Goal: Task Accomplishment & Management: Manage account settings

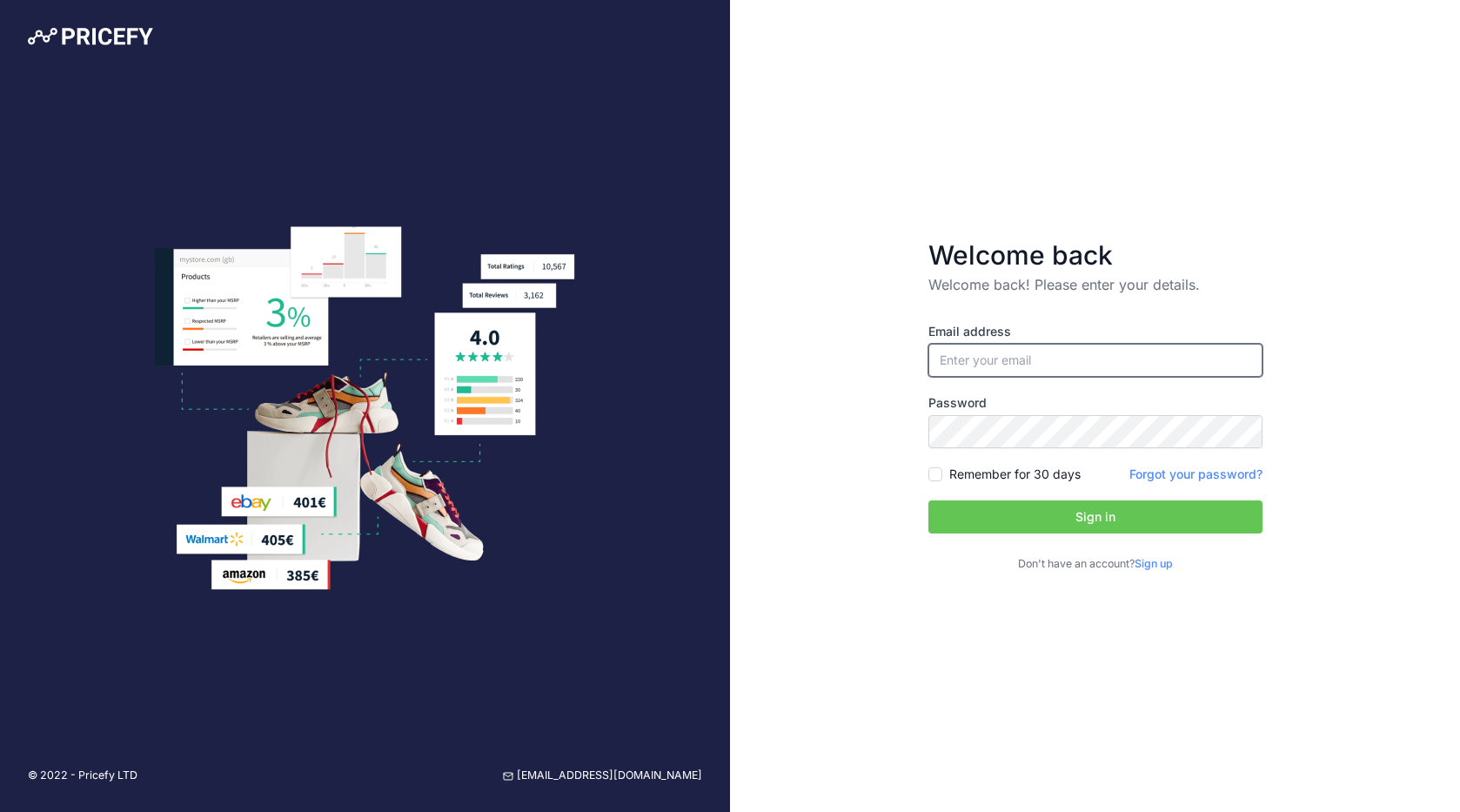
click at [970, 363] on input "email" at bounding box center [1095, 361] width 334 height 33
type input "[EMAIL_ADDRESS][DOMAIN_NAME]"
click at [934, 473] on input "Remember for 30 days" at bounding box center [935, 474] width 14 height 14
checkbox input "true"
click at [1099, 506] on button "Sign in" at bounding box center [1095, 517] width 334 height 33
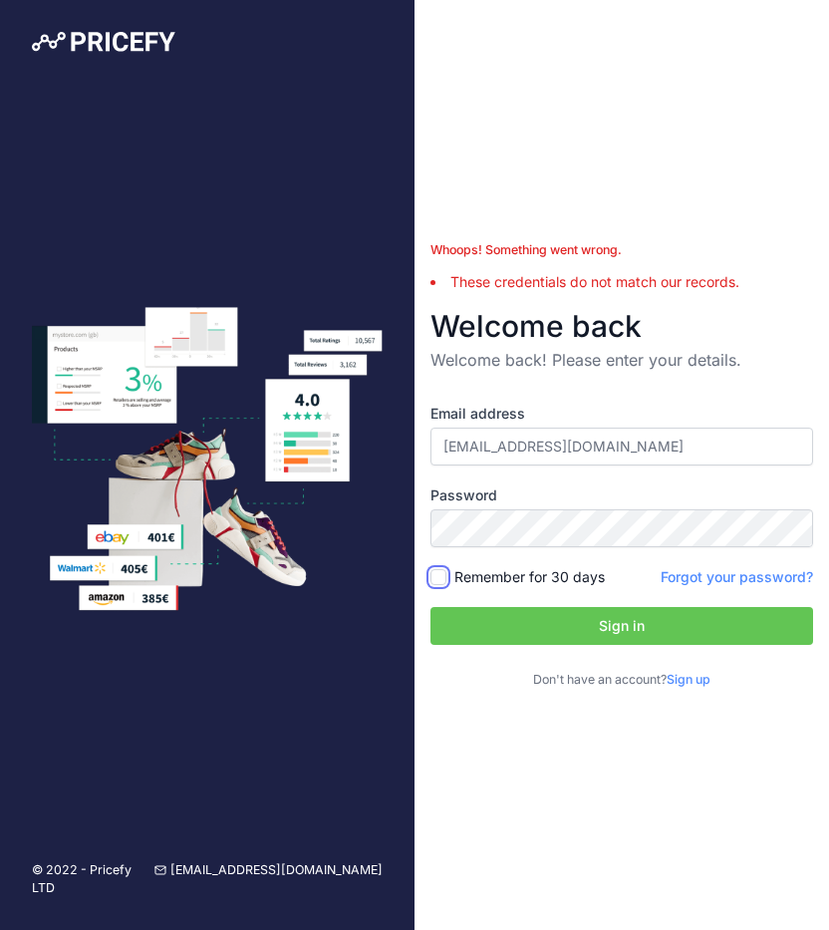
click at [438, 574] on input "Remember for 30 days" at bounding box center [438, 577] width 16 height 16
checkbox input "true"
click at [599, 623] on button "Sign in" at bounding box center [621, 626] width 383 height 38
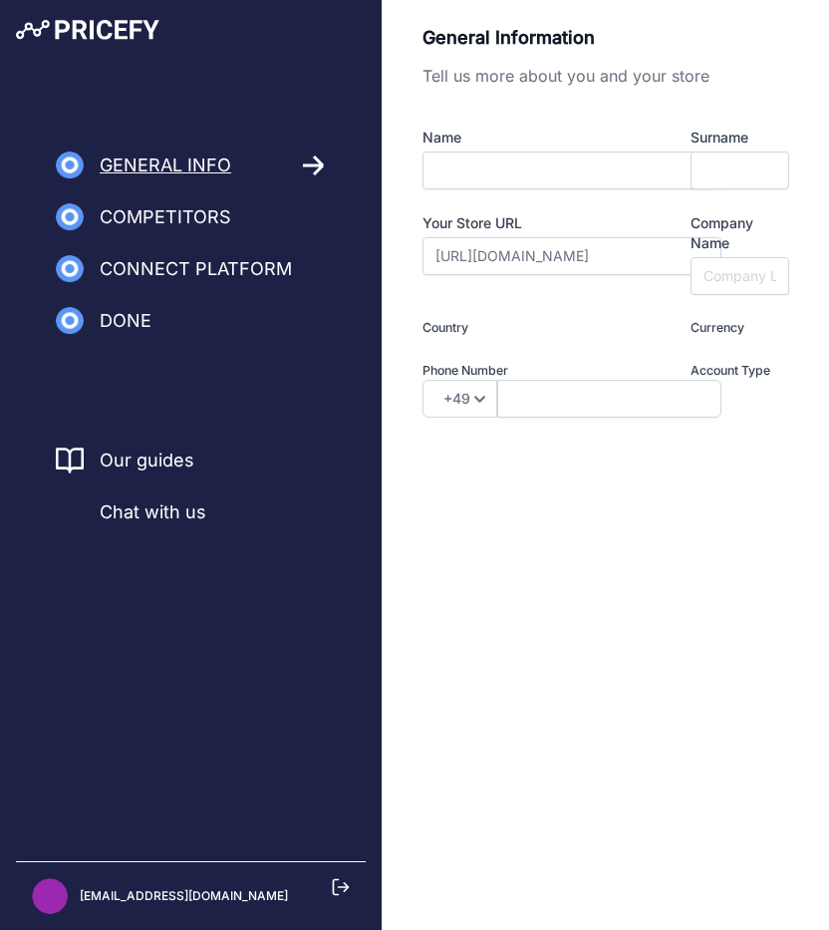
type input "I am a Merchant"
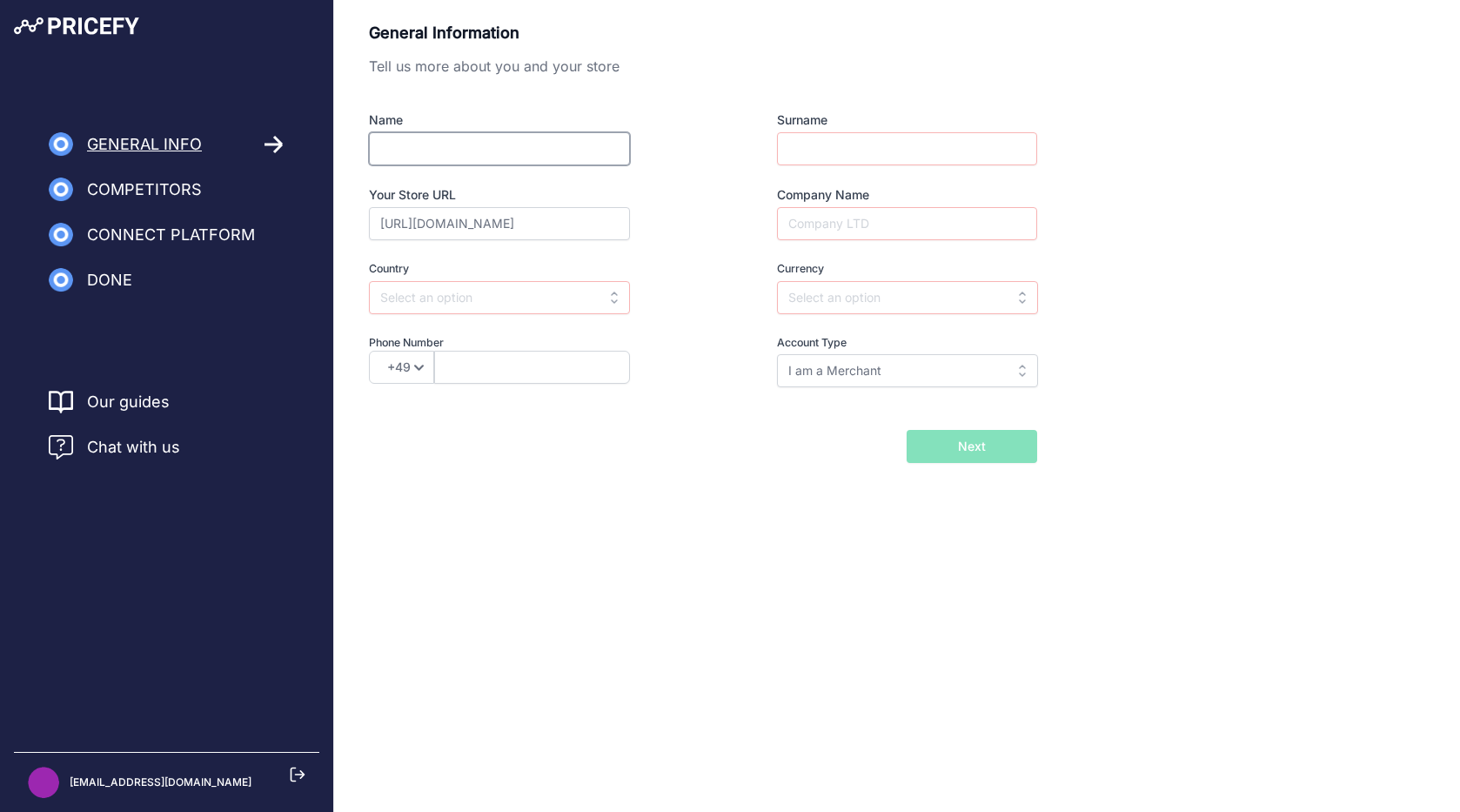
click at [433, 148] on input "Name" at bounding box center [499, 148] width 261 height 33
click at [602, 222] on input "https://store-l7qs2ia6vf.mybigcommerce.com" at bounding box center [499, 224] width 261 height 33
click at [505, 301] on input "text" at bounding box center [499, 298] width 261 height 33
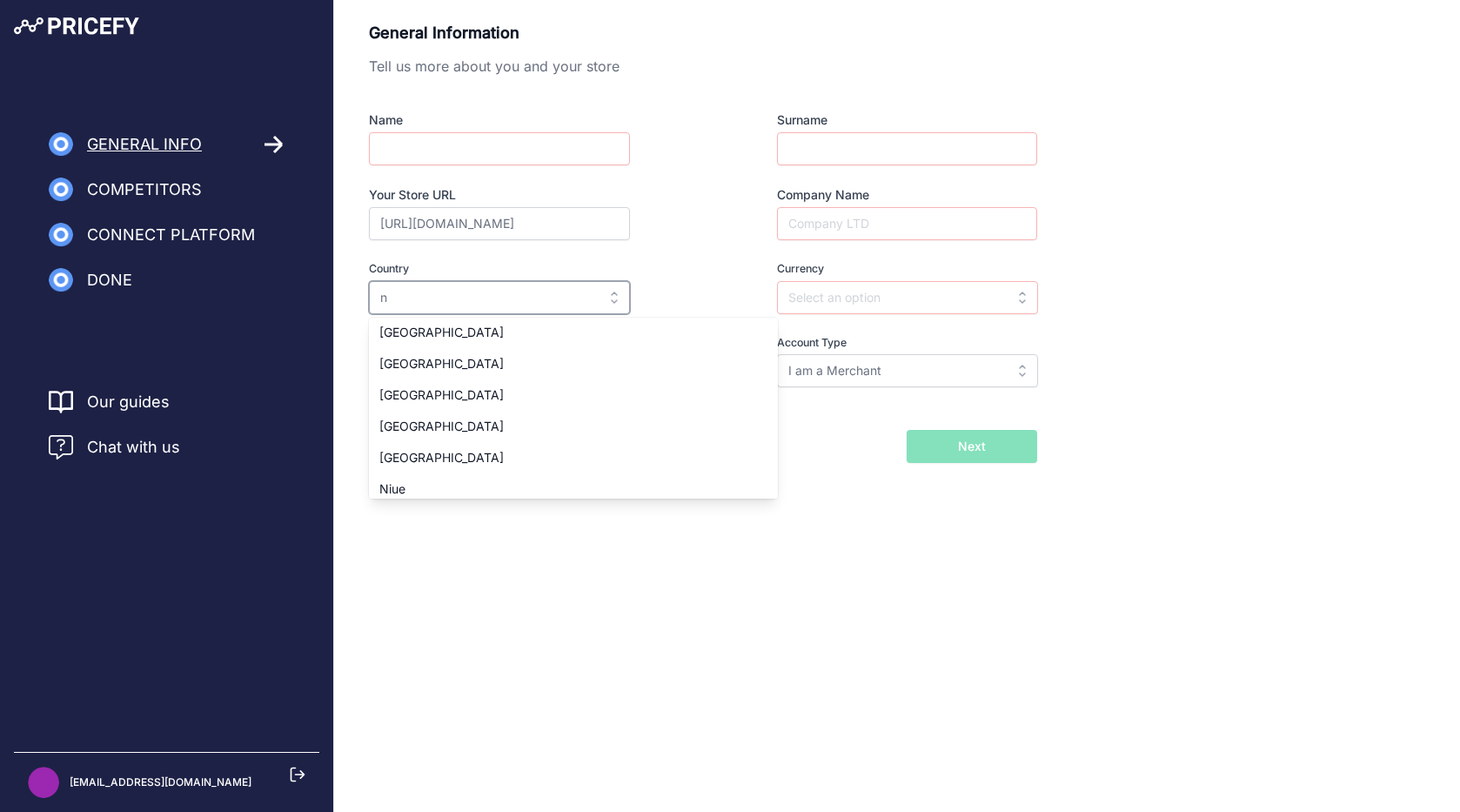
scroll to position [2731, 0]
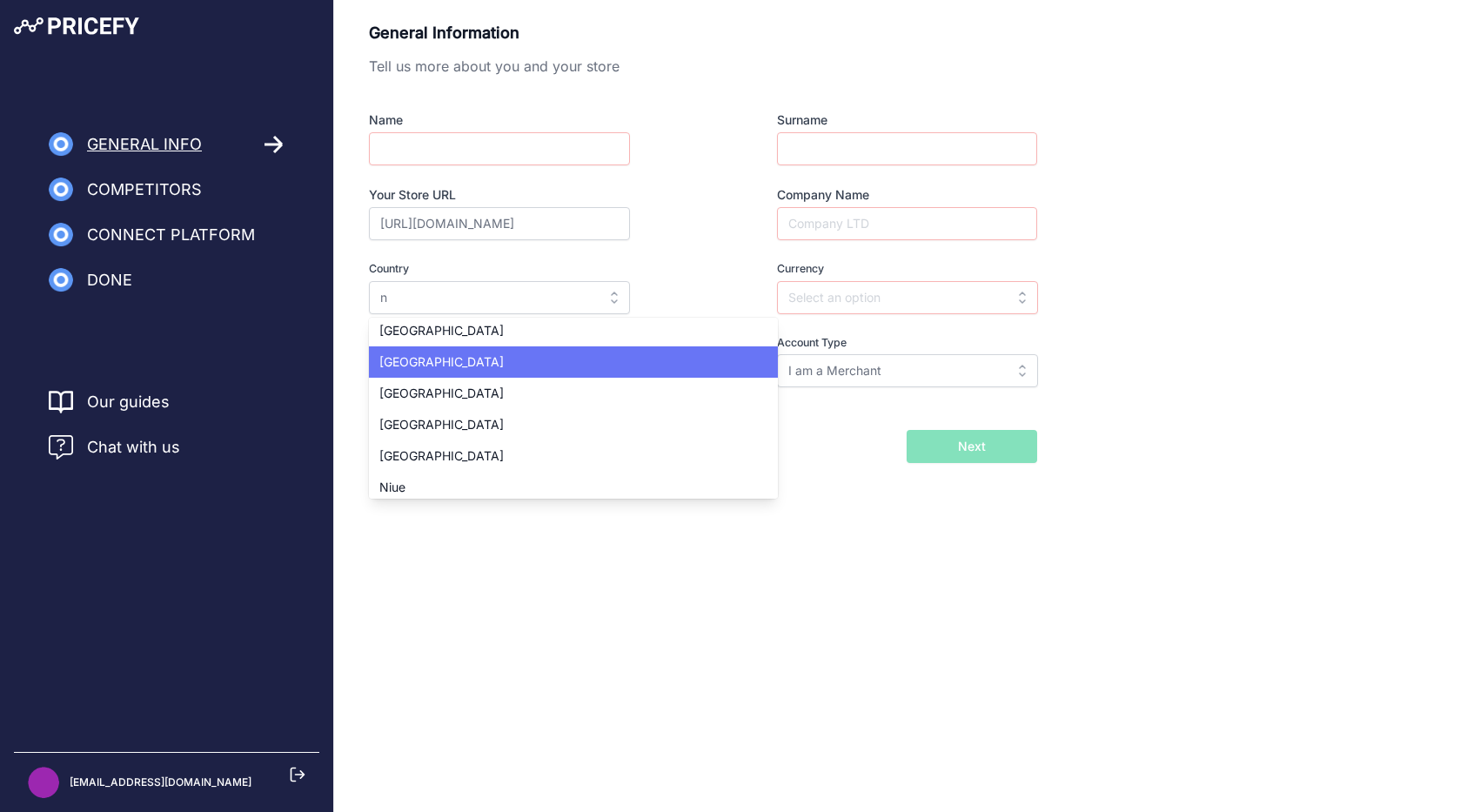
click at [465, 361] on div "New Zealand" at bounding box center [573, 362] width 409 height 31
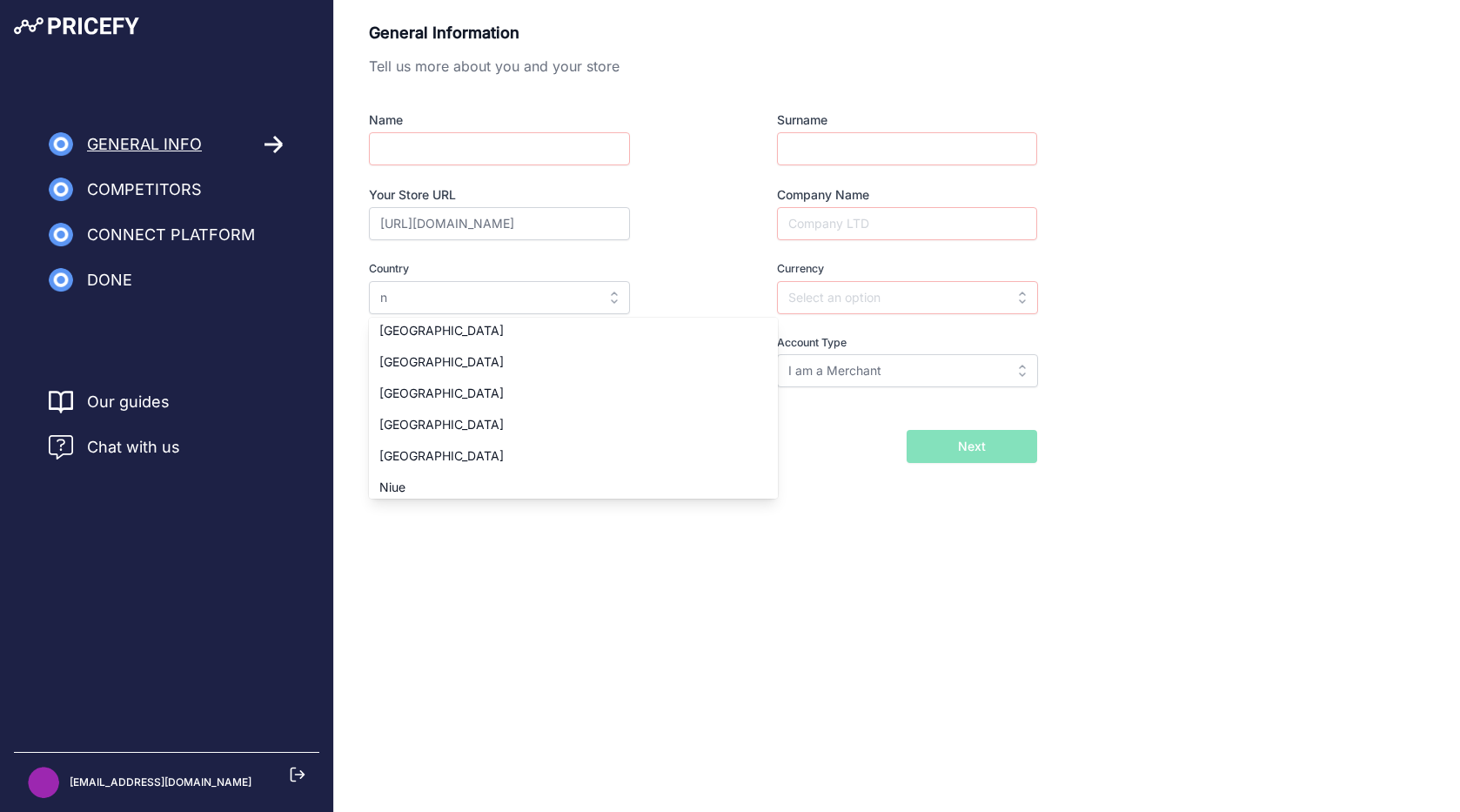
type input "New Zealand"
type input "NZD"
select select "64"
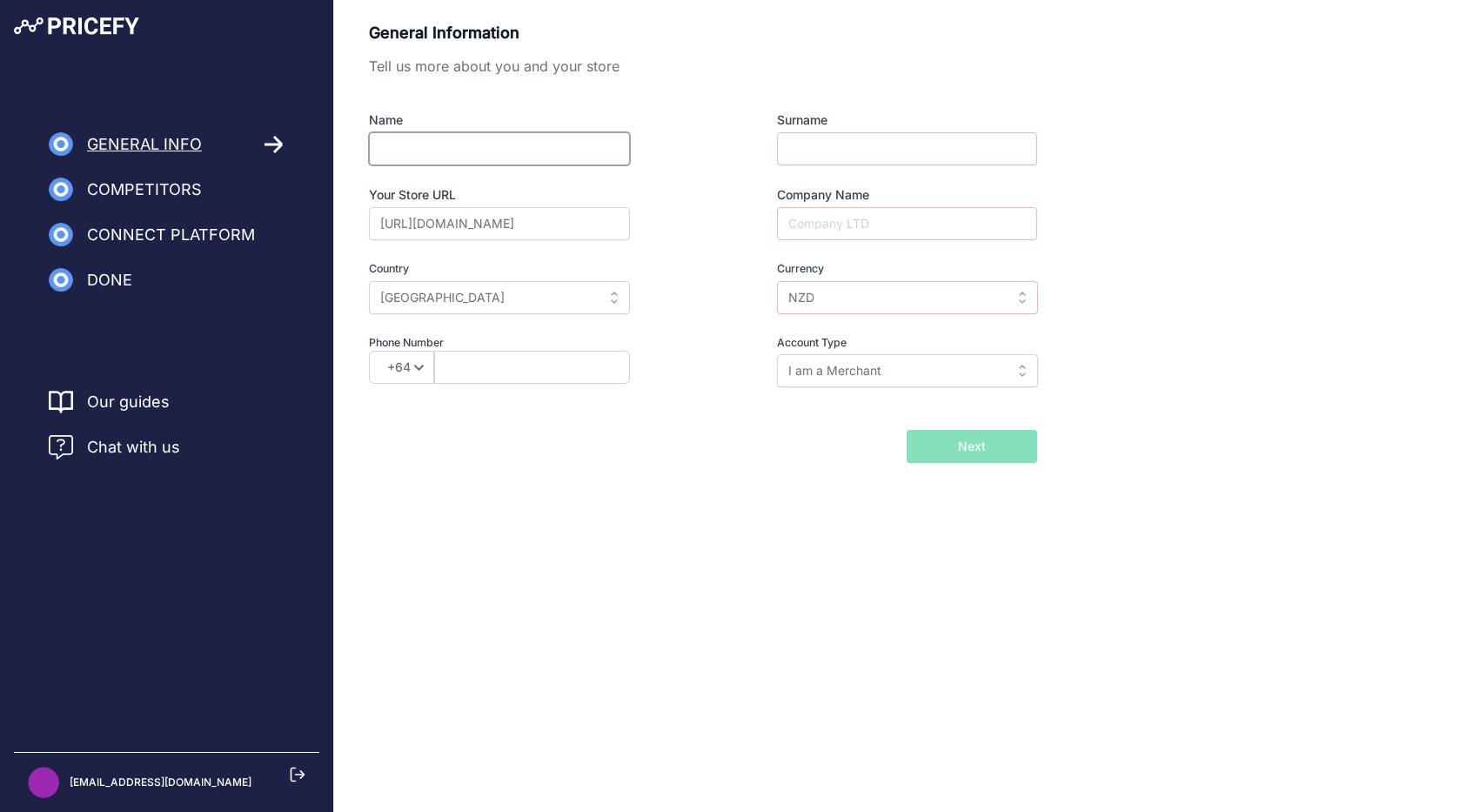
click at [442, 155] on input "Name" at bounding box center [499, 148] width 261 height 33
type input "Andrew"
click at [723, 142] on input "Surname" at bounding box center [907, 148] width 260 height 33
type input "Thorman"
click at [723, 224] on input "Company Name" at bounding box center [907, 224] width 260 height 33
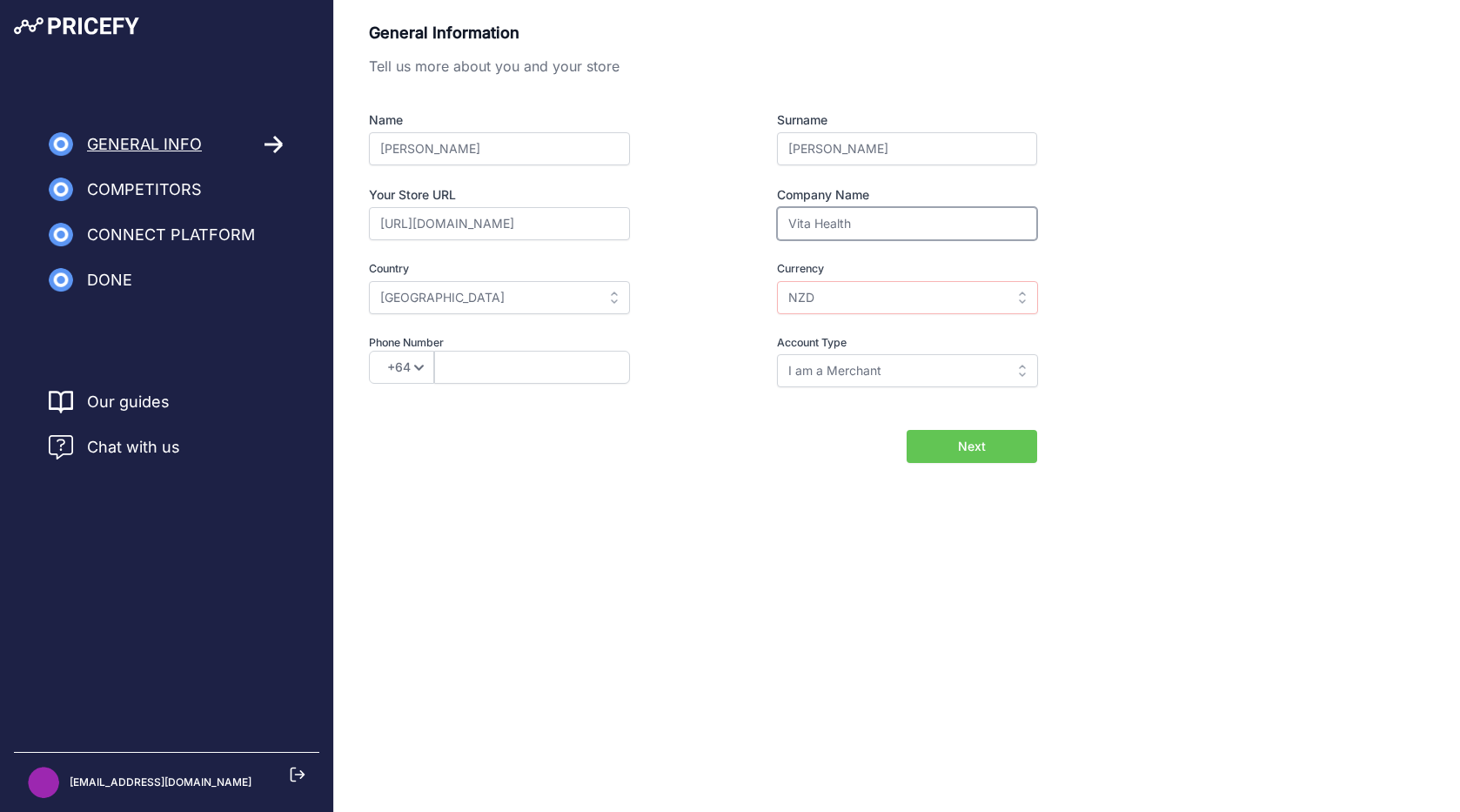
type input "Vita Health"
click at [723, 368] on input "I am a Merchant" at bounding box center [907, 371] width 261 height 33
click at [692, 510] on div "General Information Tell us more about you and your store Name Andrew Surname T…" at bounding box center [897, 270] width 1126 height 540
type input "I am a Merchant"
click at [723, 447] on span "Next" at bounding box center [972, 446] width 28 height 17
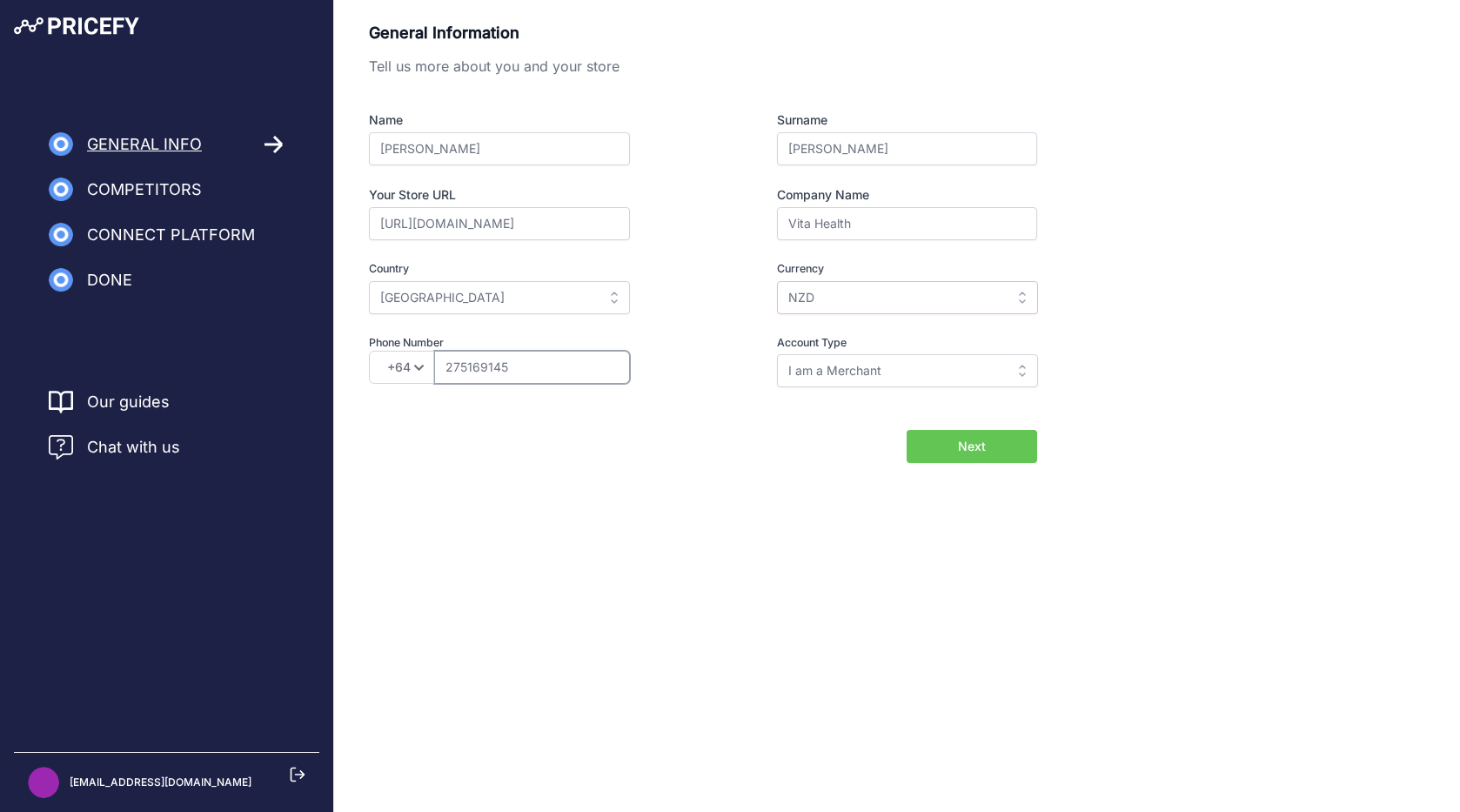
type input "275169145"
click at [723, 438] on span "Next" at bounding box center [972, 446] width 28 height 17
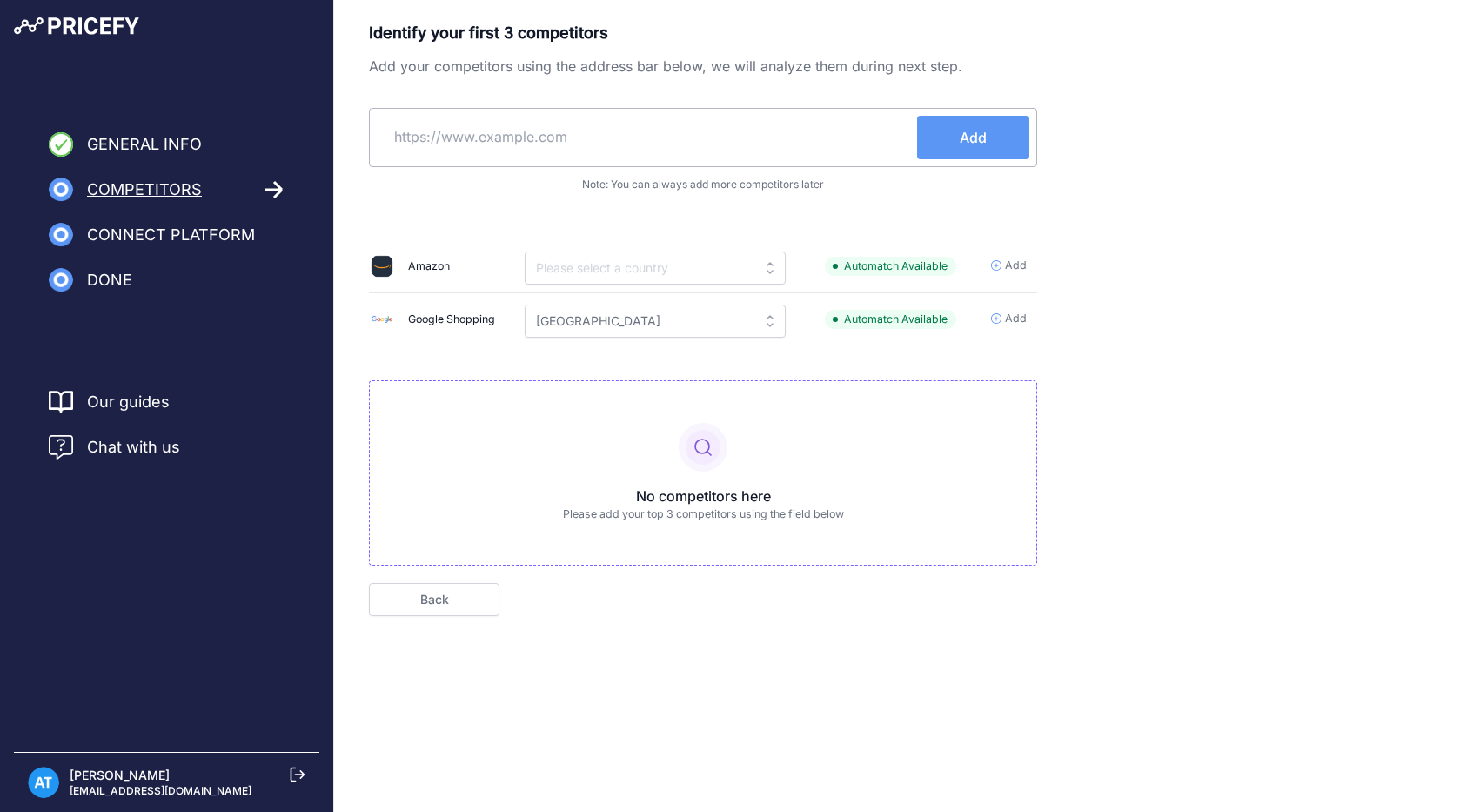
click at [485, 140] on input "text" at bounding box center [646, 137] width 541 height 42
paste input "https://www.chemistwarehouse.co.nz"
type input "https://www.chemistwarehouse.co.nz"
click at [968, 137] on span "Add" at bounding box center [973, 137] width 27 height 21
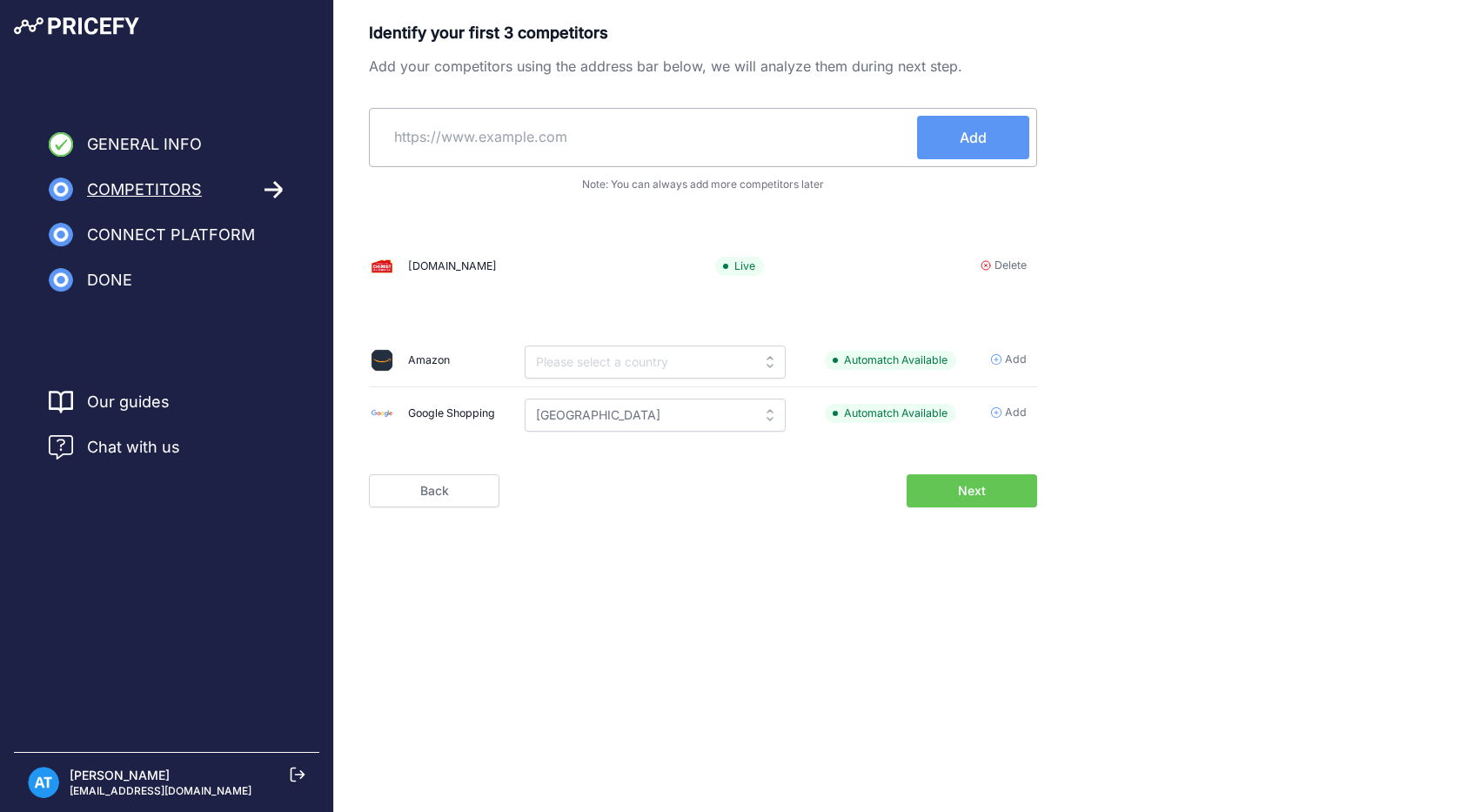
click at [478, 134] on input "text" at bounding box center [646, 137] width 541 height 42
paste input "https://www.healthpost.co.nz"
type input "https://www.healthpost.co.nz"
click at [967, 135] on span "Add" at bounding box center [973, 137] width 27 height 21
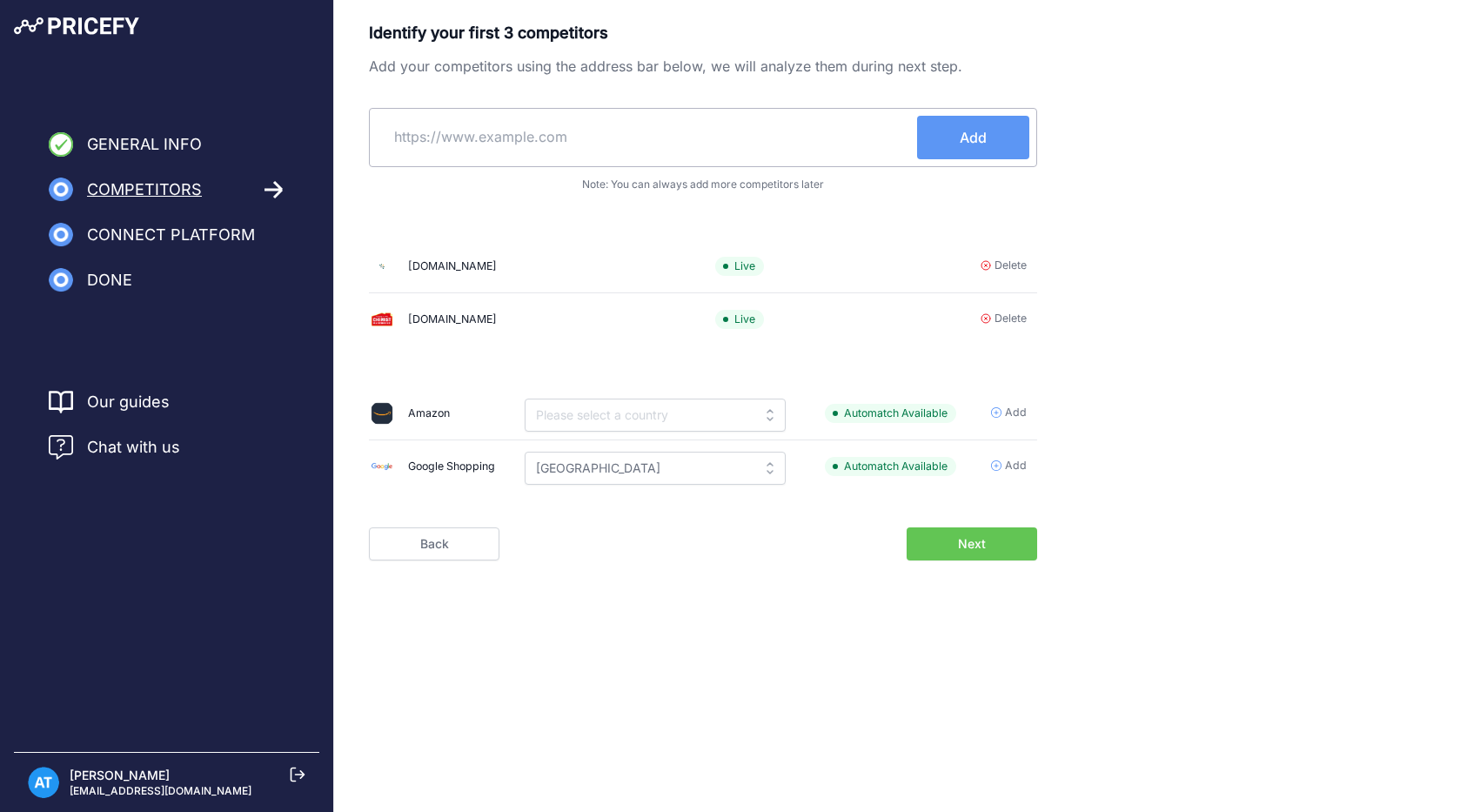
click at [1002, 461] on icon at bounding box center [996, 465] width 10 height 10
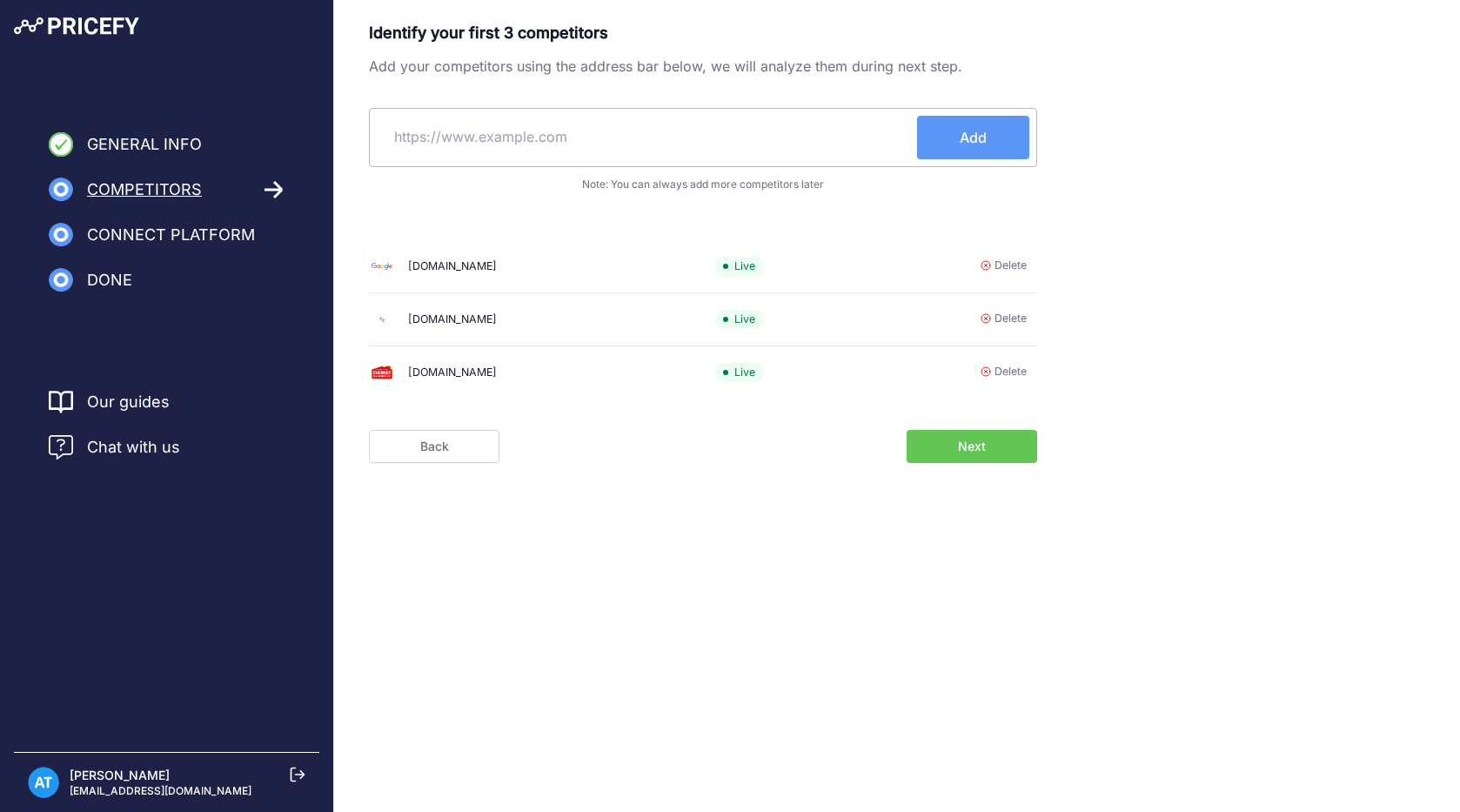
click at [502, 134] on input "text" at bounding box center [646, 137] width 541 height 42
paste input "https://return2health.nz"
type input "https://return2health.nz"
click at [956, 134] on button "Add" at bounding box center [973, 138] width 113 height 44
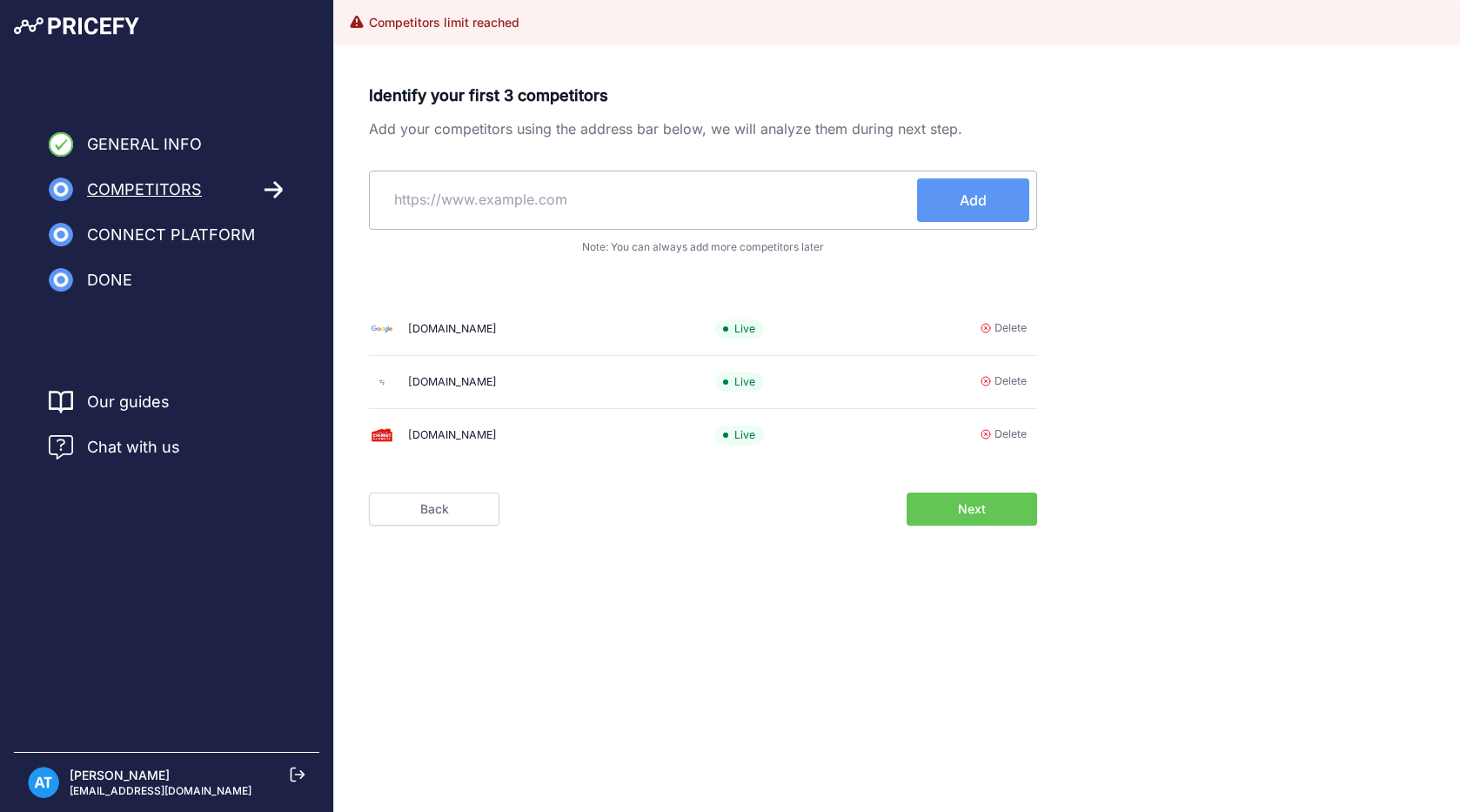
click at [973, 513] on span "Next" at bounding box center [972, 509] width 28 height 17
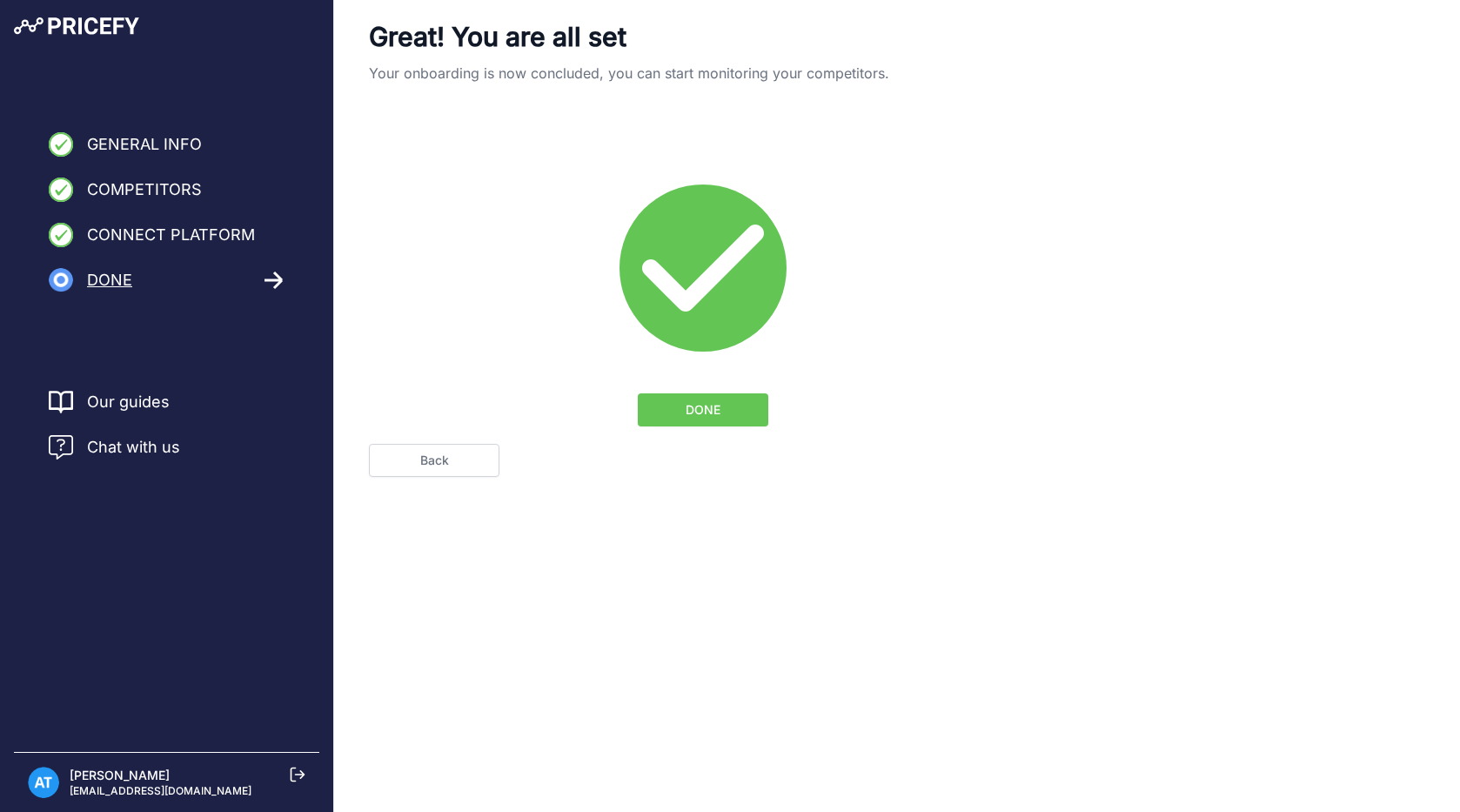
click at [708, 411] on span "DONE" at bounding box center [703, 409] width 35 height 17
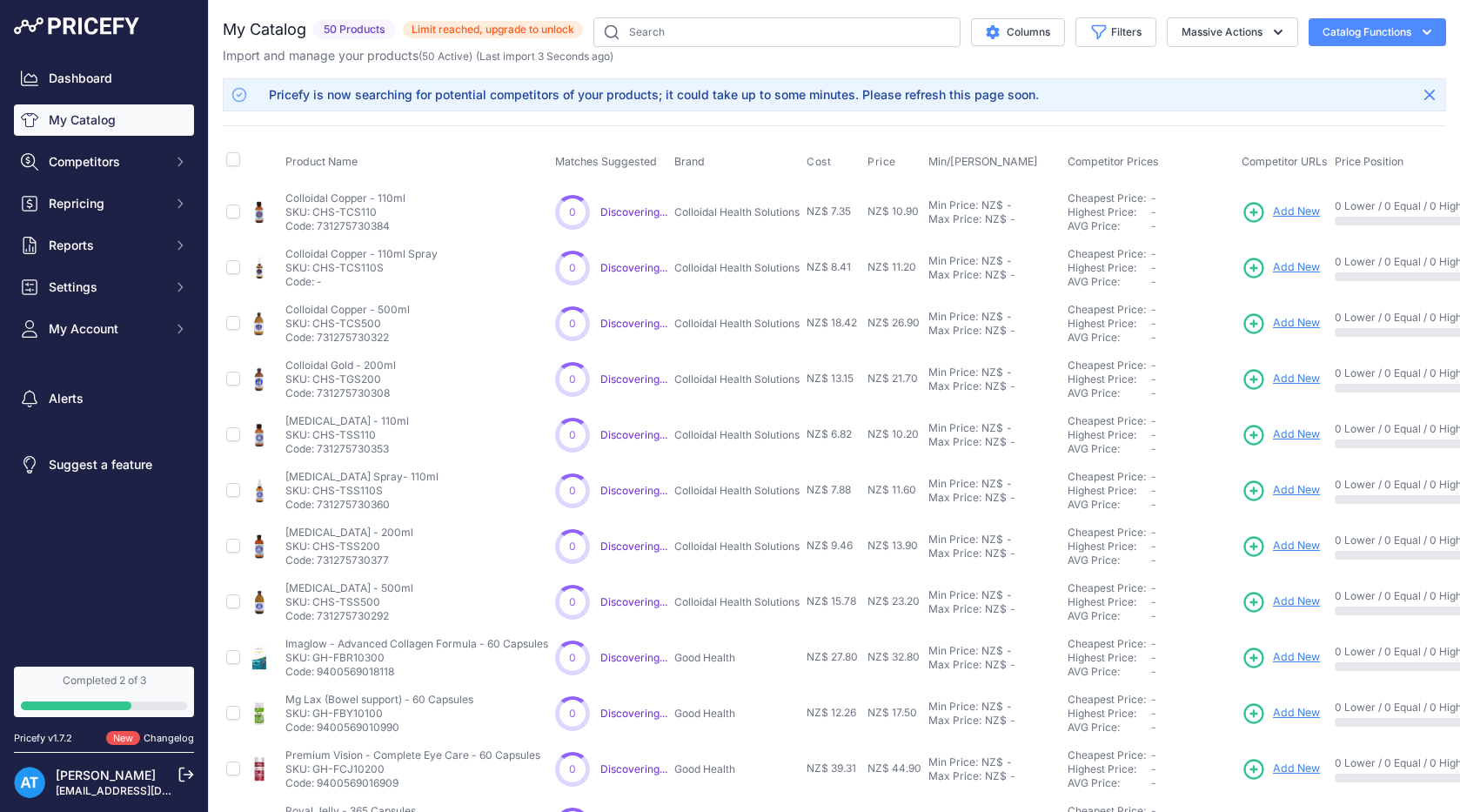
scroll to position [279, 0]
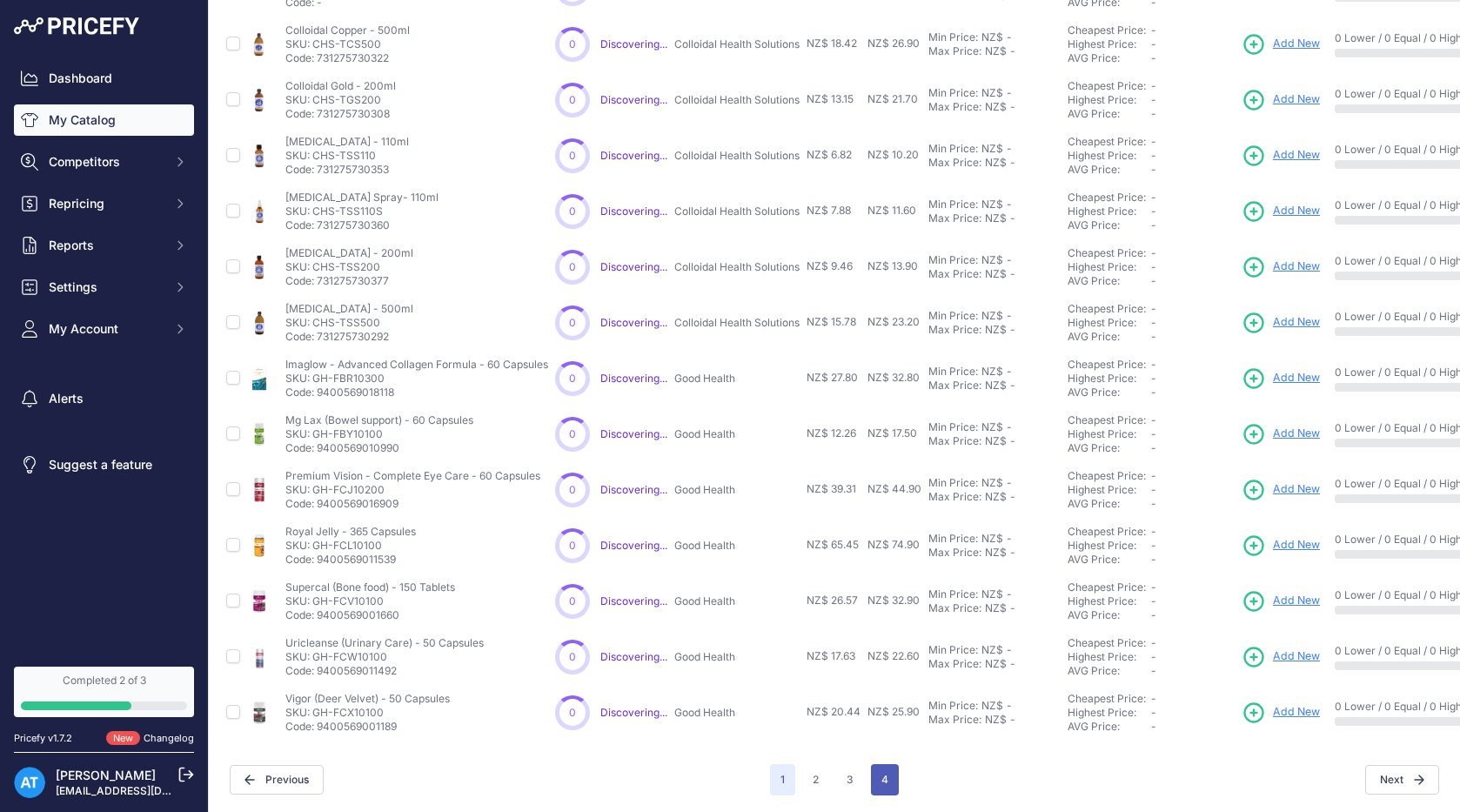
click at [889, 774] on button "4" at bounding box center [885, 780] width 28 height 31
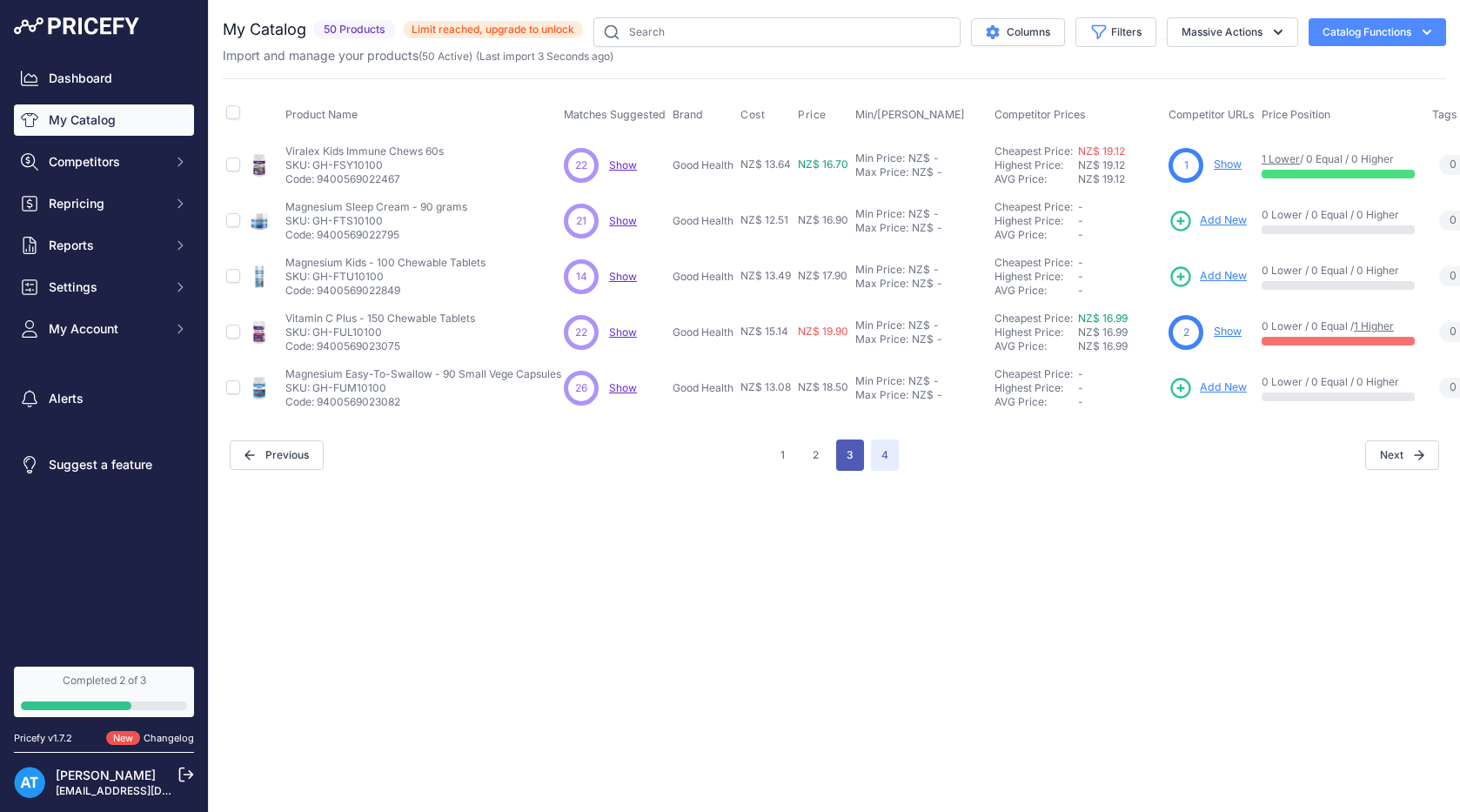
click at [851, 450] on button "3" at bounding box center [851, 455] width 28 height 31
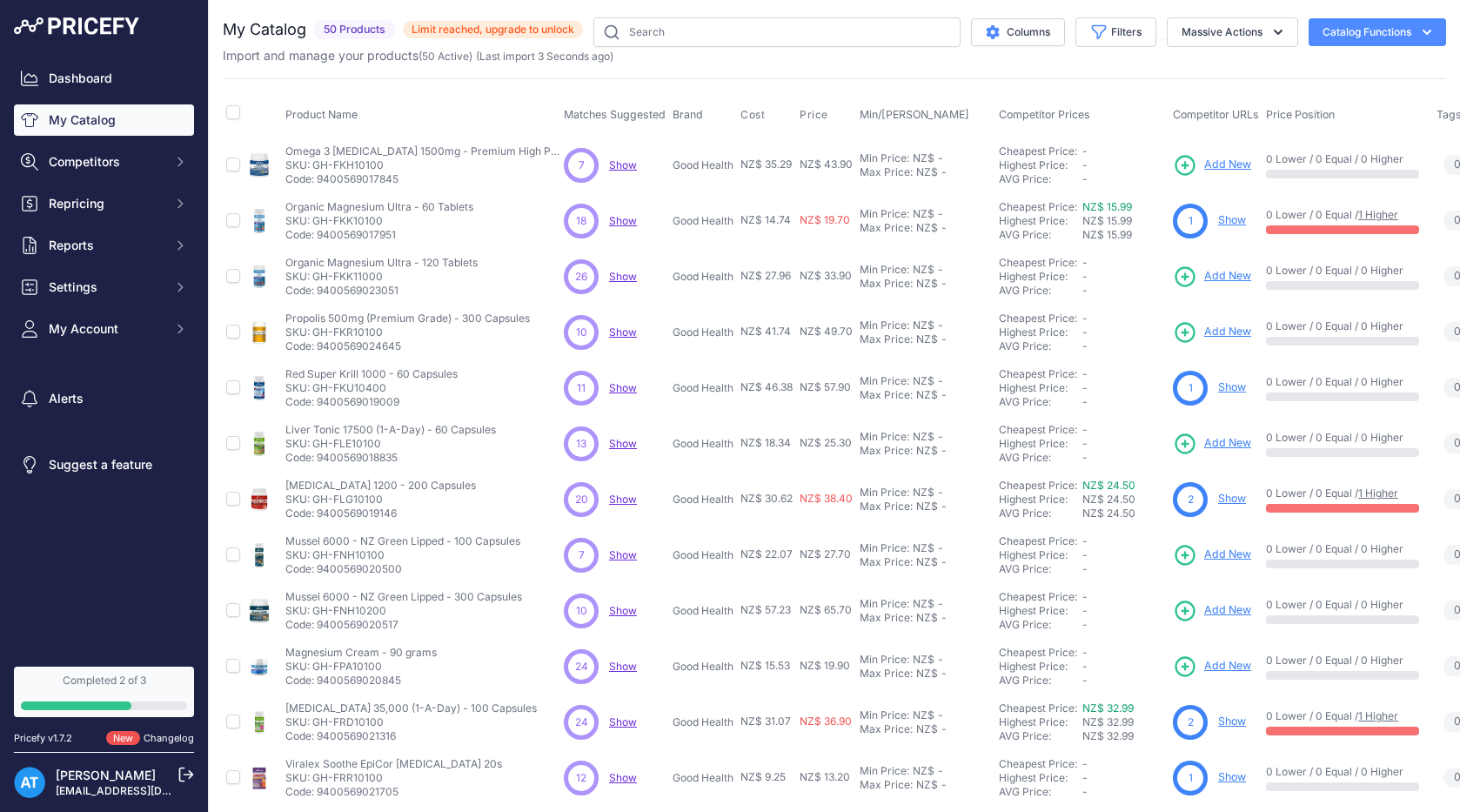
click at [1229, 216] on link "Show" at bounding box center [1232, 219] width 28 height 13
click at [619, 329] on span "Show" at bounding box center [623, 332] width 28 height 13
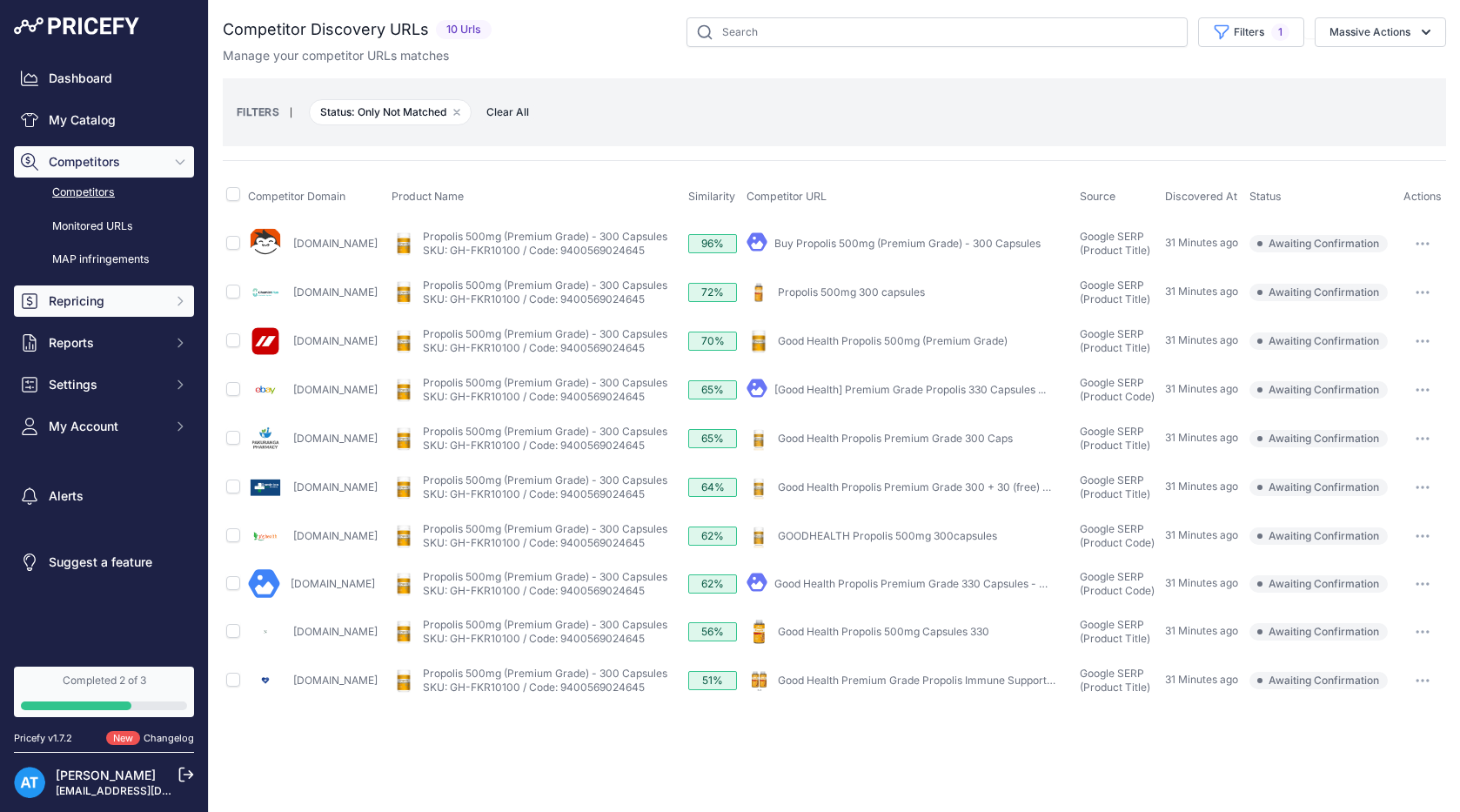
click at [145, 308] on span "Repricing" at bounding box center [106, 301] width 114 height 17
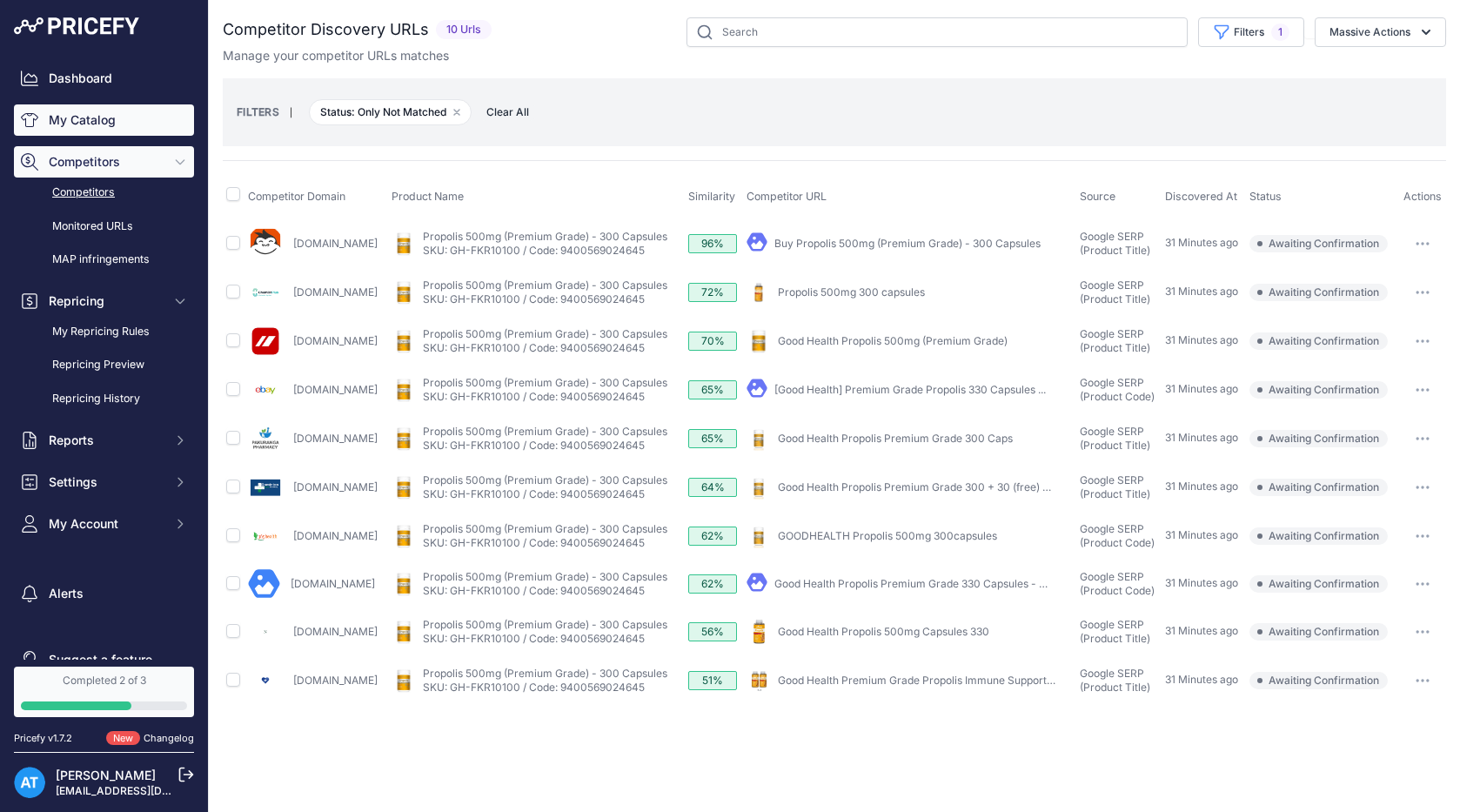
click at [109, 116] on link "My Catalog" at bounding box center [104, 120] width 180 height 31
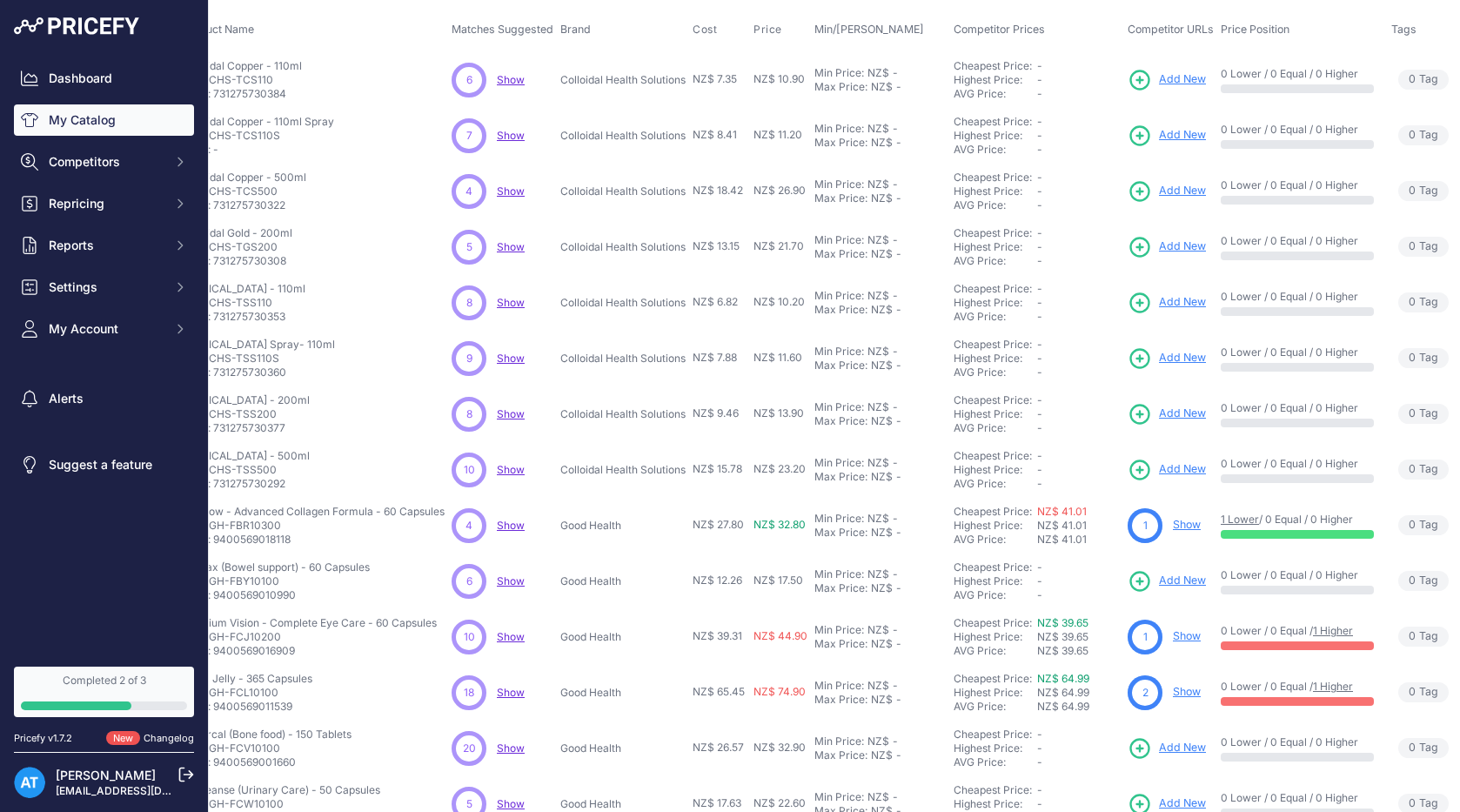
scroll to position [232, 104]
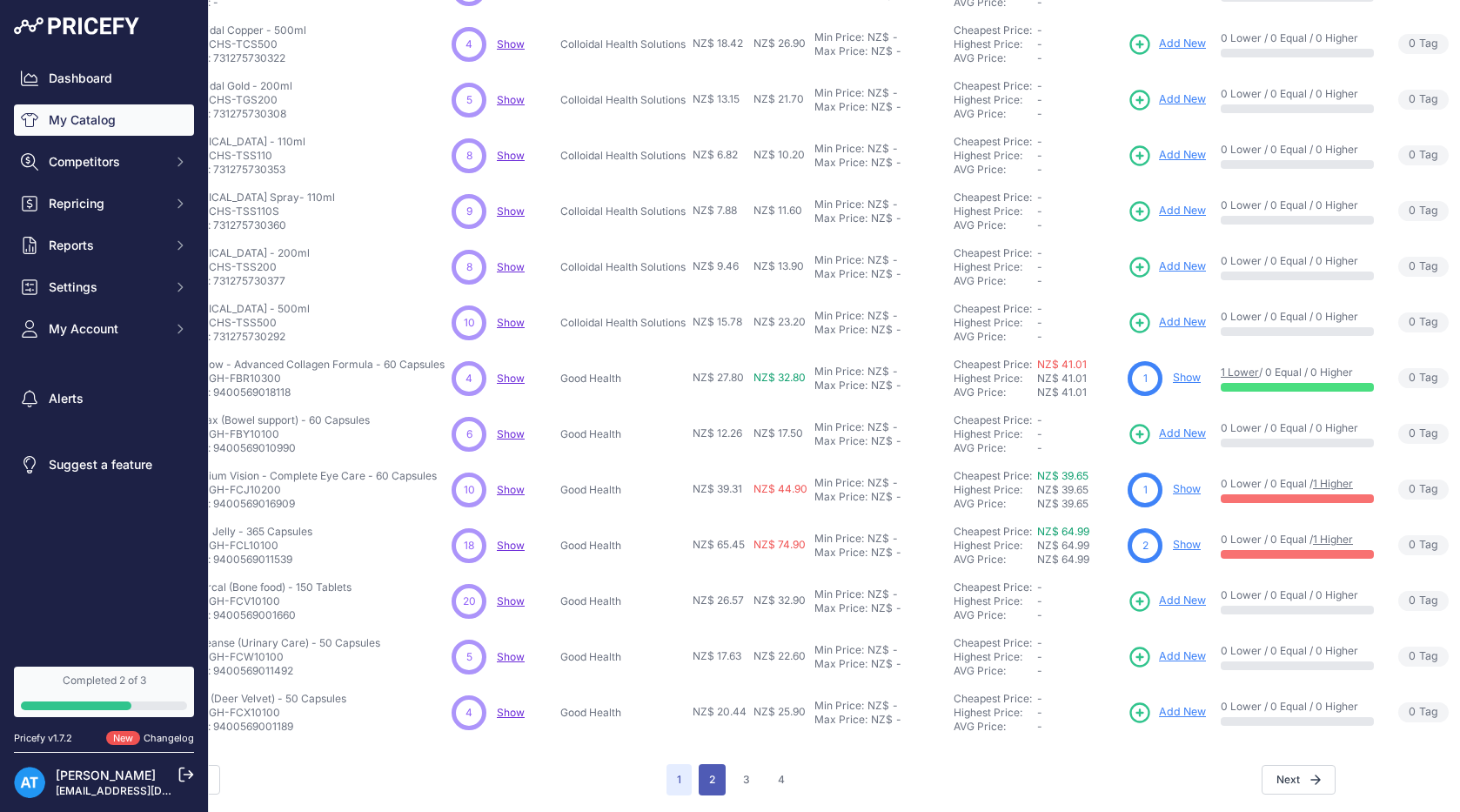
click at [706, 774] on button "2" at bounding box center [712, 780] width 27 height 31
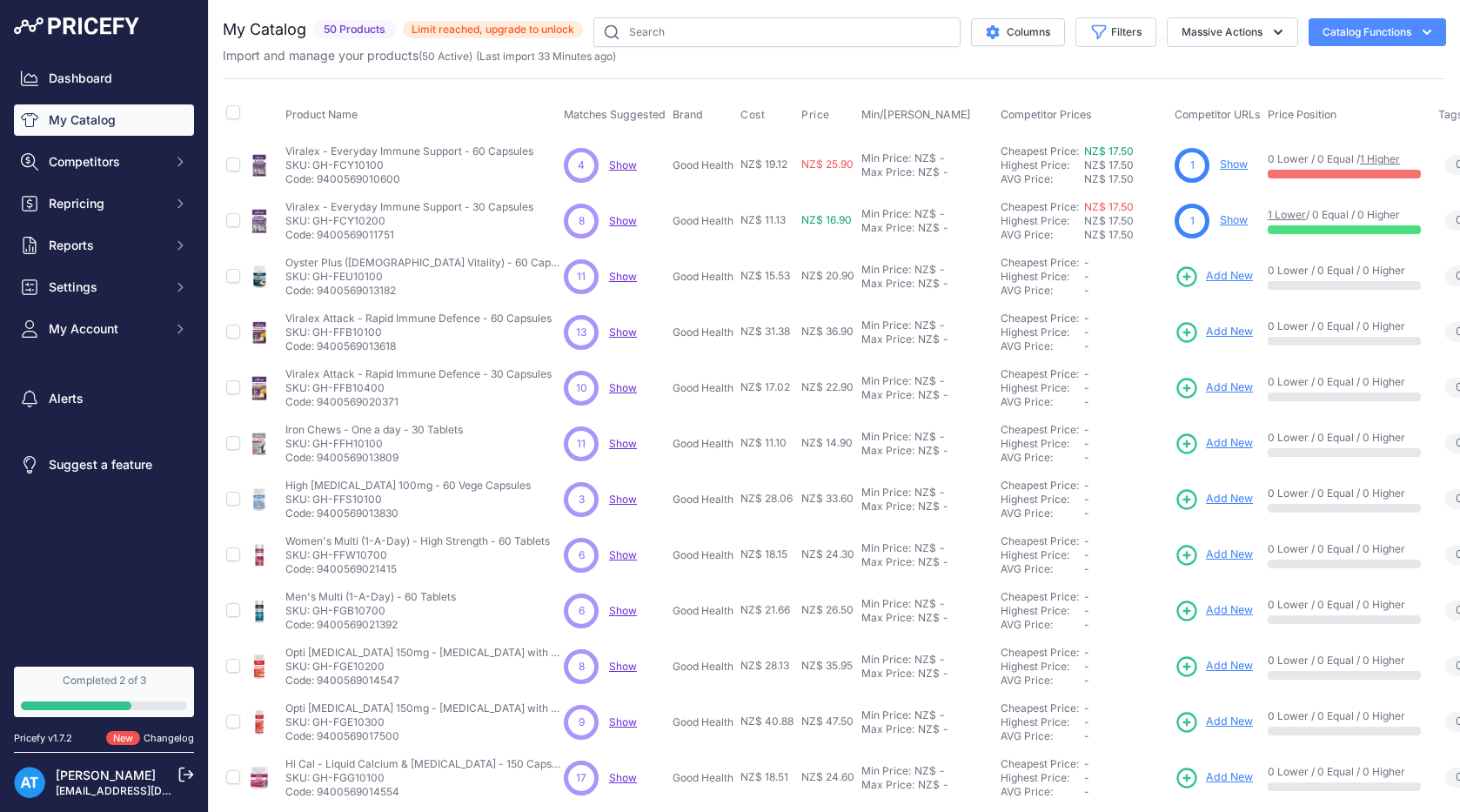
drag, startPoint x: 314, startPoint y: 162, endPoint x: 406, endPoint y: 162, distance: 92.0
click at [406, 162] on p "SKU: GH-FCY10100" at bounding box center [410, 165] width 248 height 14
copy p "GH-FCY10100"
click at [1285, 211] on link "1 Lower" at bounding box center [1287, 214] width 38 height 13
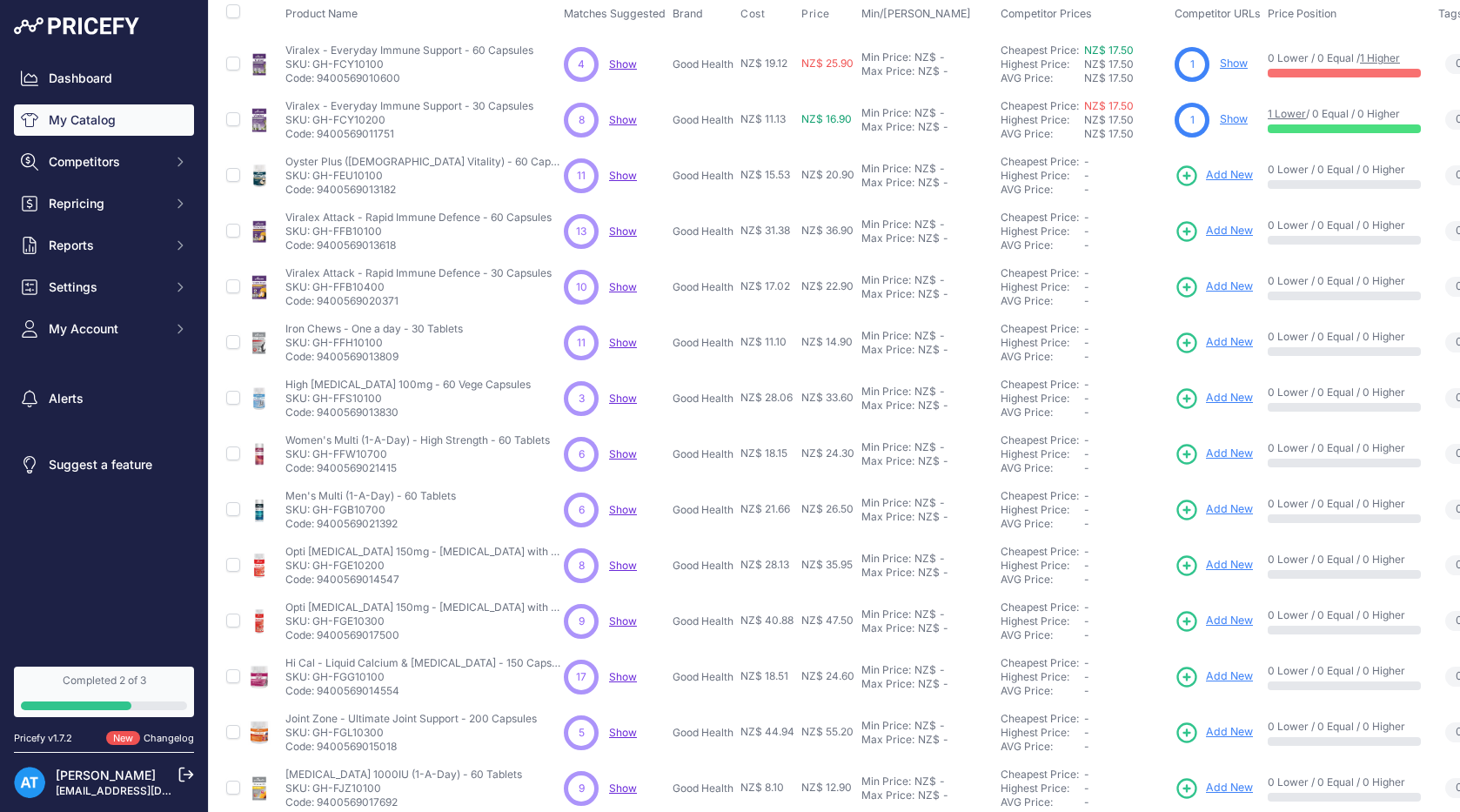
scroll to position [232, 0]
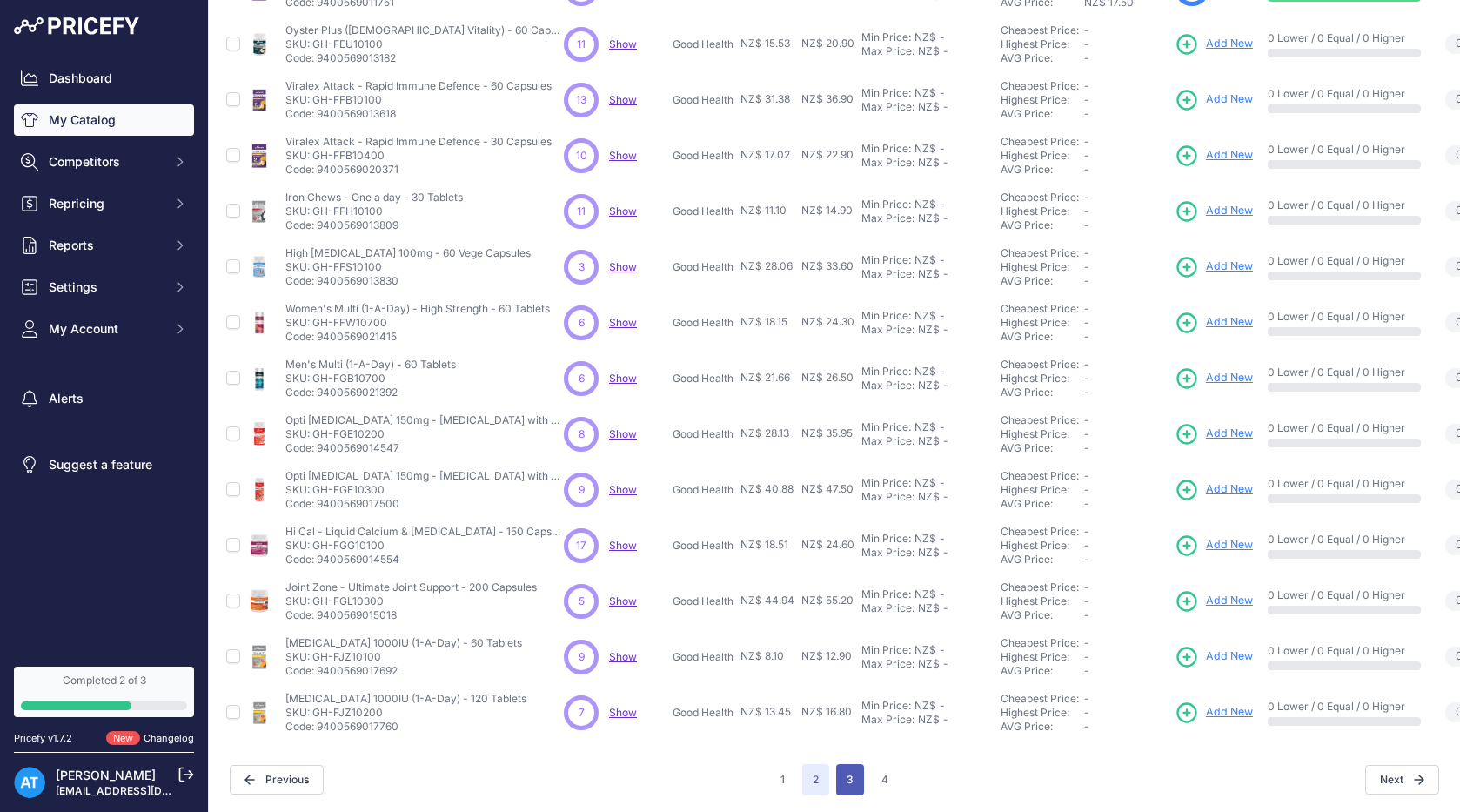
click at [851, 776] on button "3" at bounding box center [851, 780] width 28 height 31
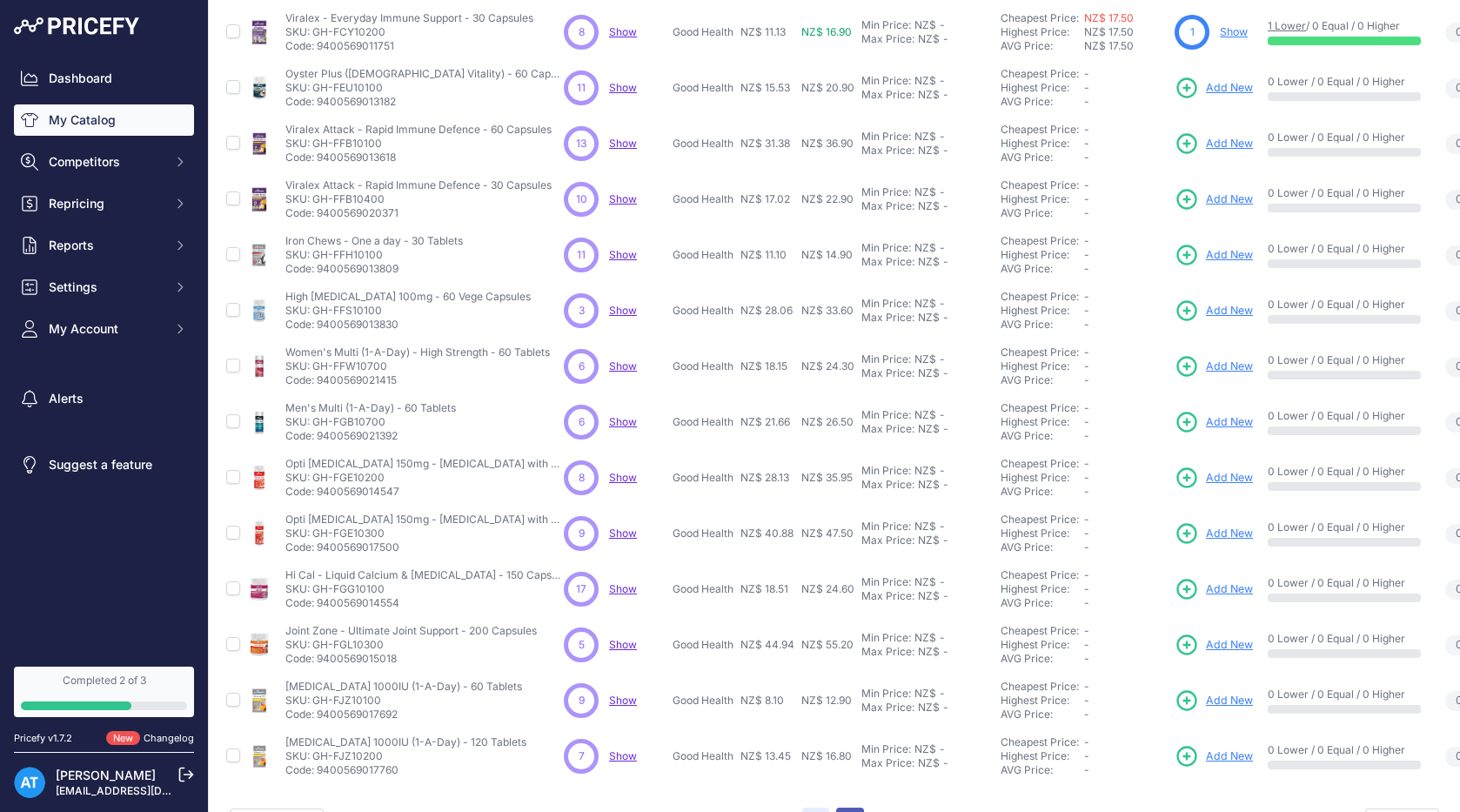
scroll to position [276, 0]
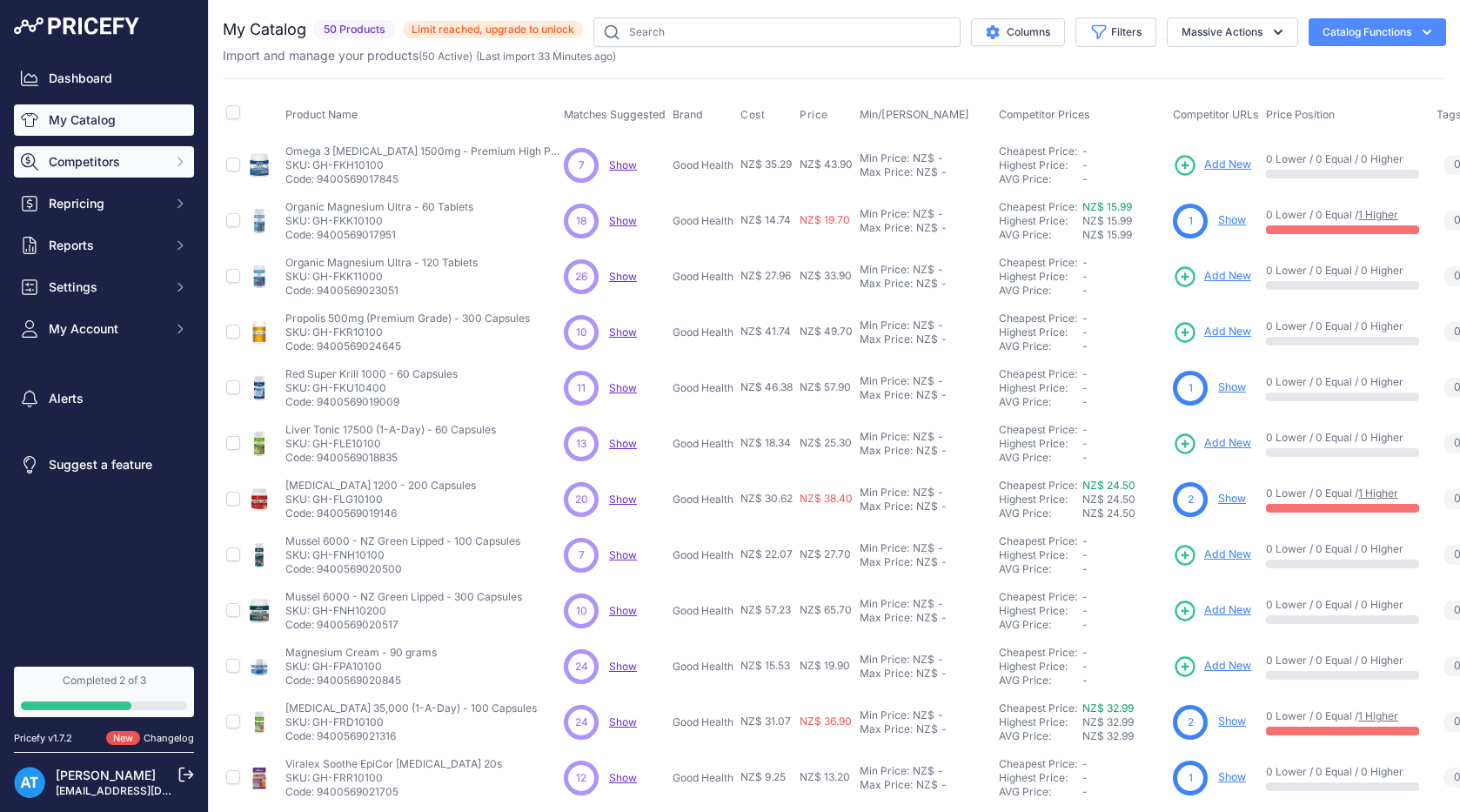
click at [121, 168] on span "Competitors" at bounding box center [106, 162] width 114 height 17
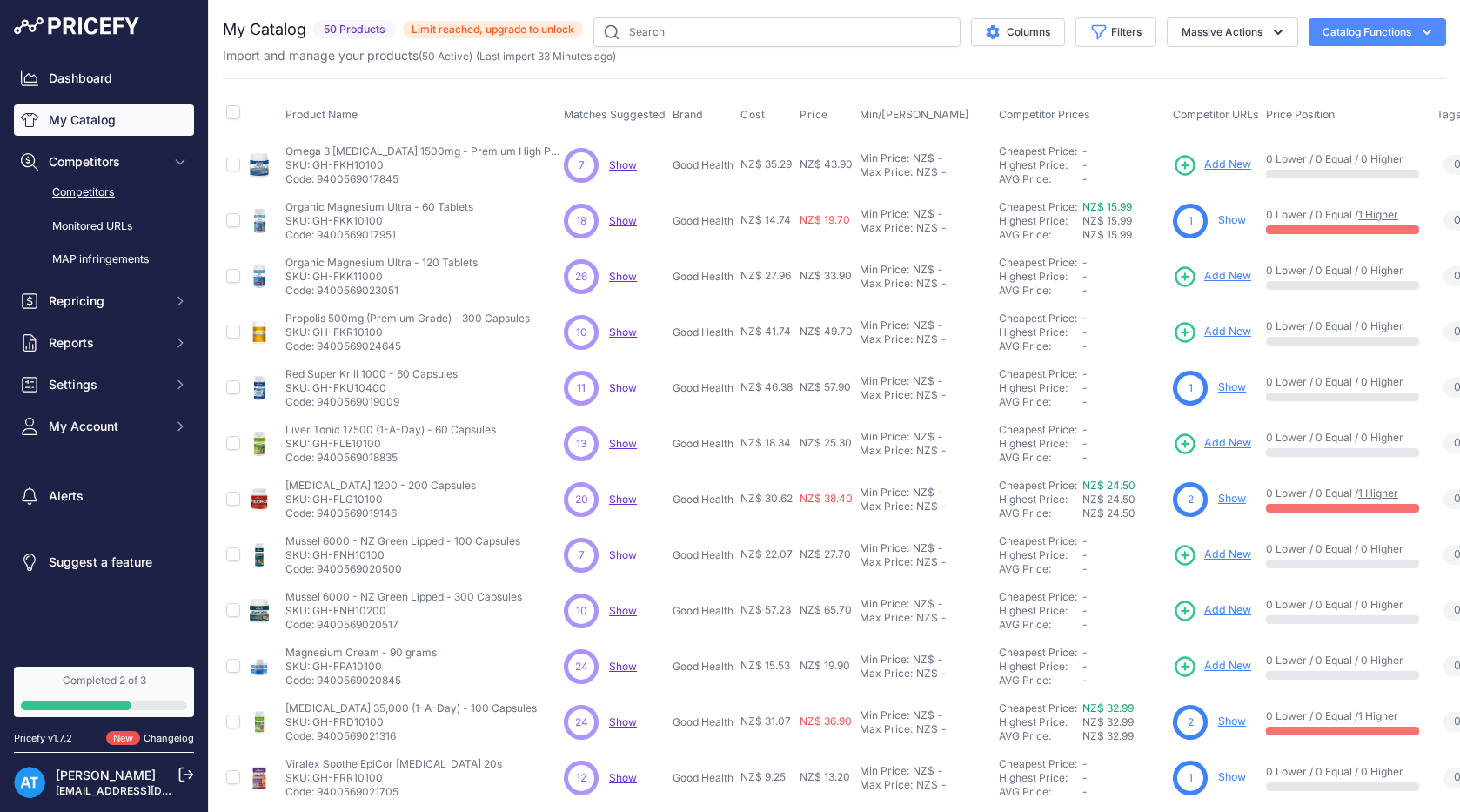
click at [96, 189] on link "Competitors" at bounding box center [104, 192] width 180 height 31
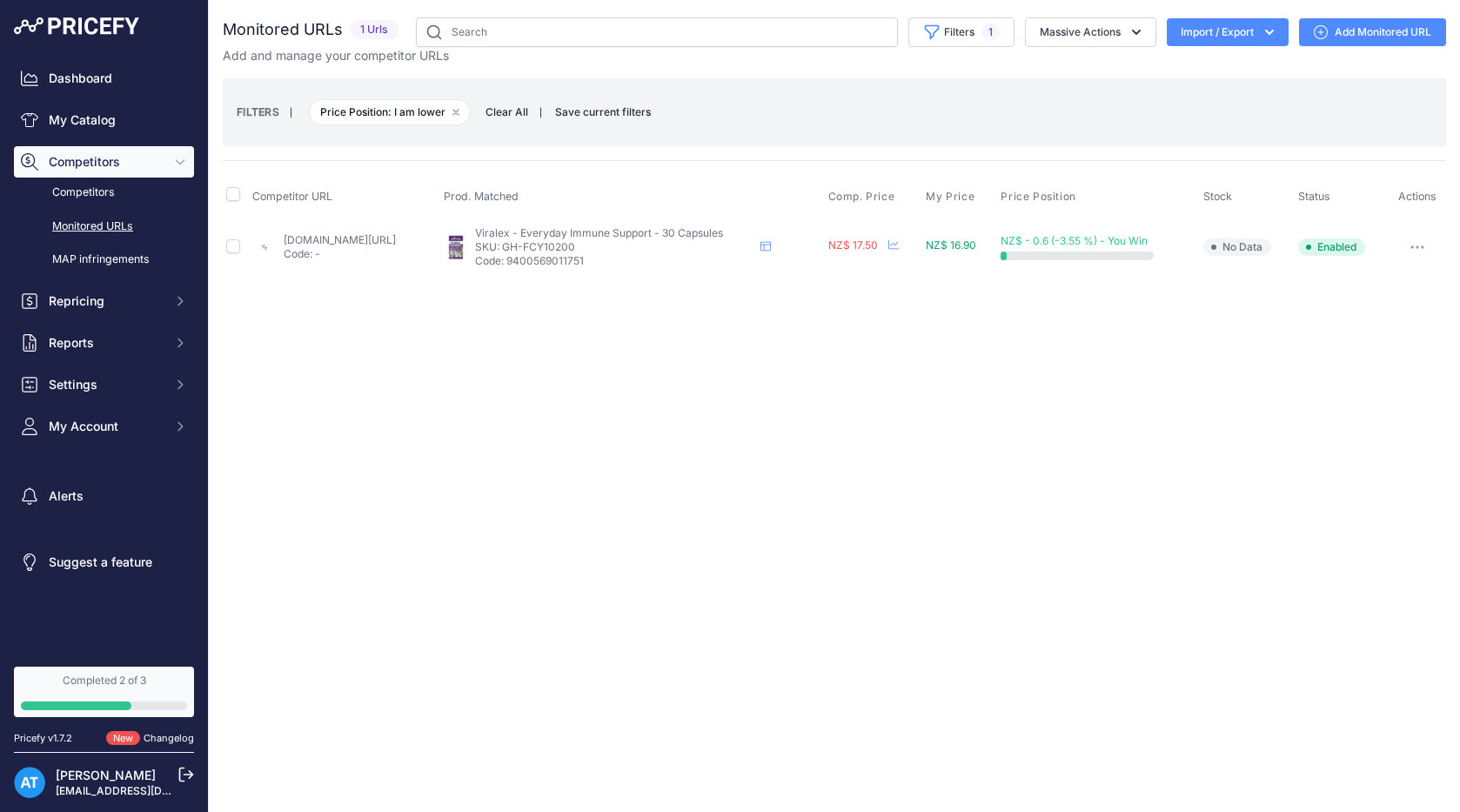
drag, startPoint x: 640, startPoint y: 245, endPoint x: 569, endPoint y: 245, distance: 71.0
click at [569, 245] on p "SKU: GH-FCY10200" at bounding box center [614, 247] width 279 height 14
copy p "GH-FCY10200"
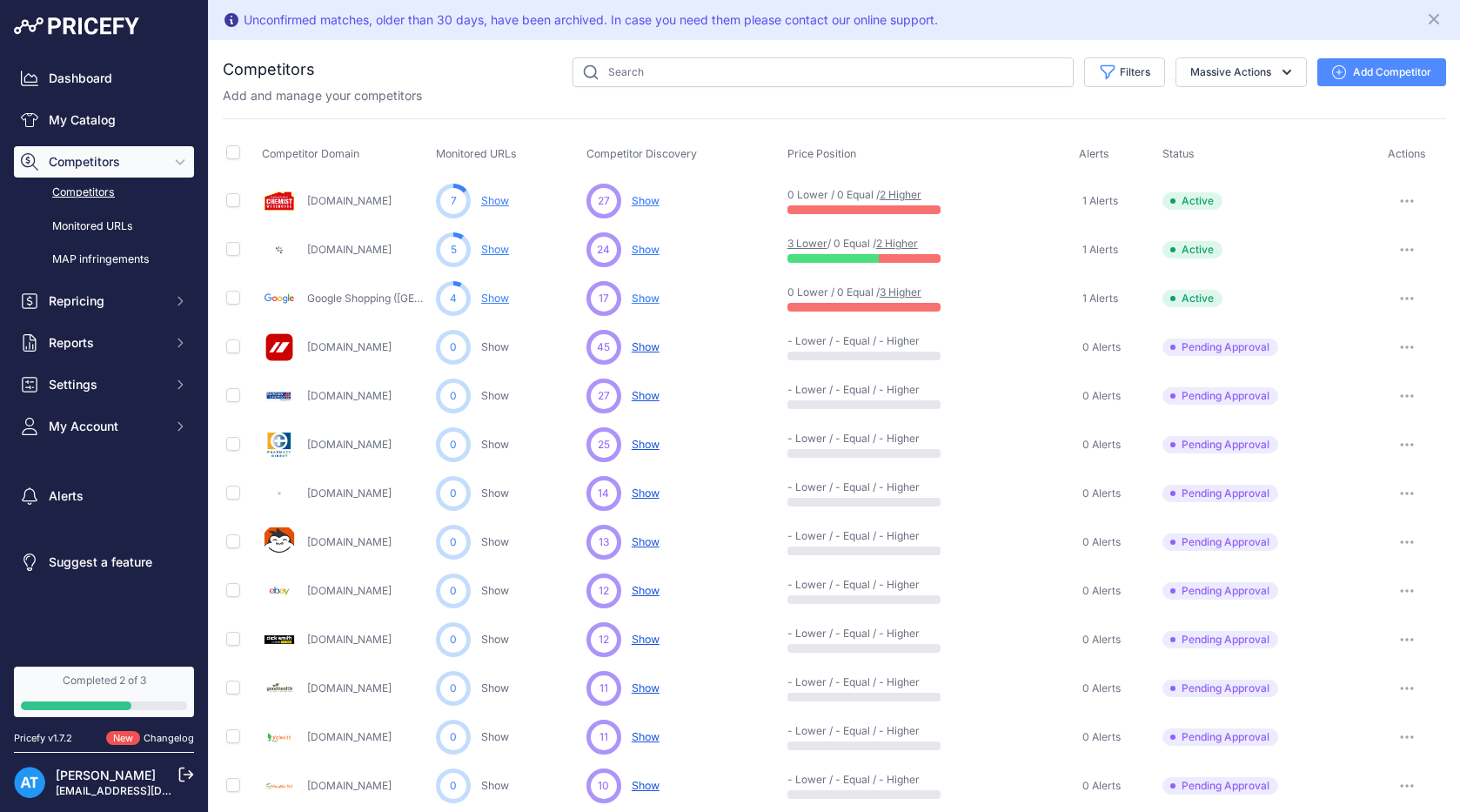
click at [1408, 197] on button "button" at bounding box center [1407, 201] width 35 height 24
click at [1331, 265] on button "Disable" at bounding box center [1370, 265] width 145 height 28
click at [100, 116] on link "My Catalog" at bounding box center [104, 120] width 180 height 31
